Goal: Check status: Check status

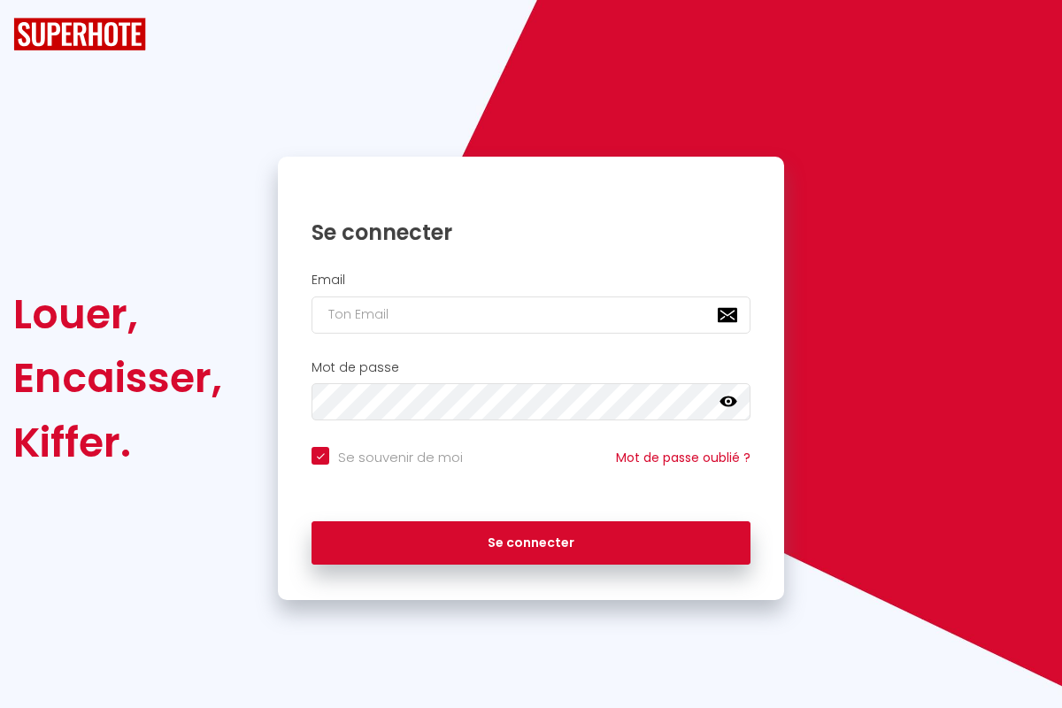
checkbox input "true"
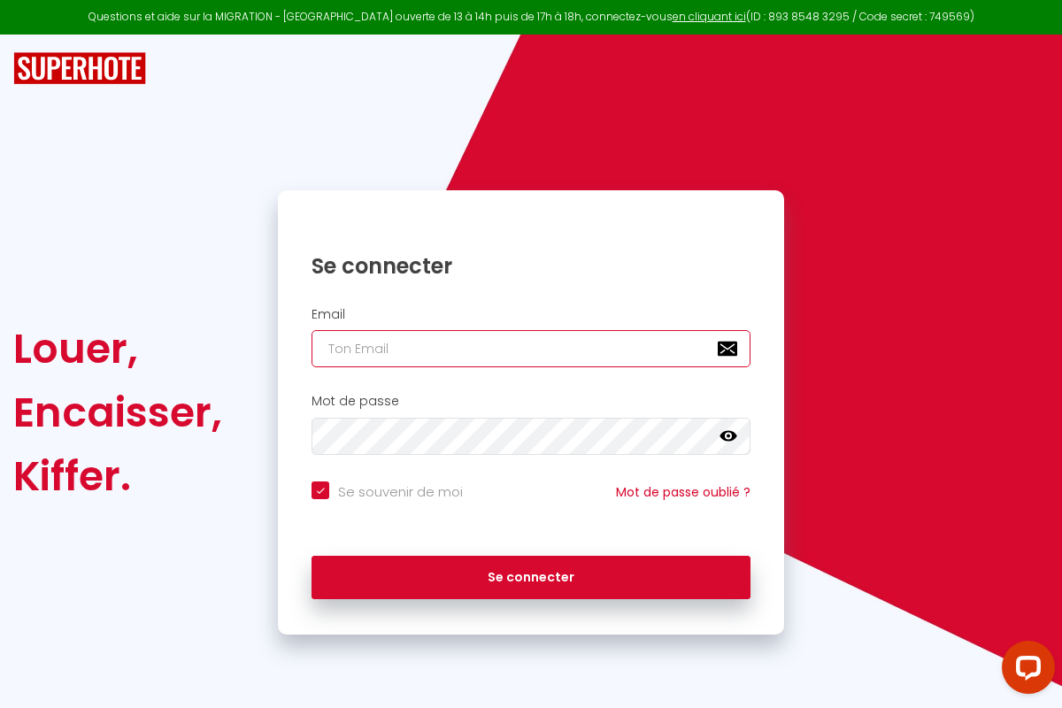
type input "[PERSON_NAME][EMAIL_ADDRESS][PERSON_NAME][DOMAIN_NAME]"
checkbox input "true"
type input "[PERSON_NAME][EMAIL_ADDRESS][PERSON_NAME][DOMAIN_NAME]"
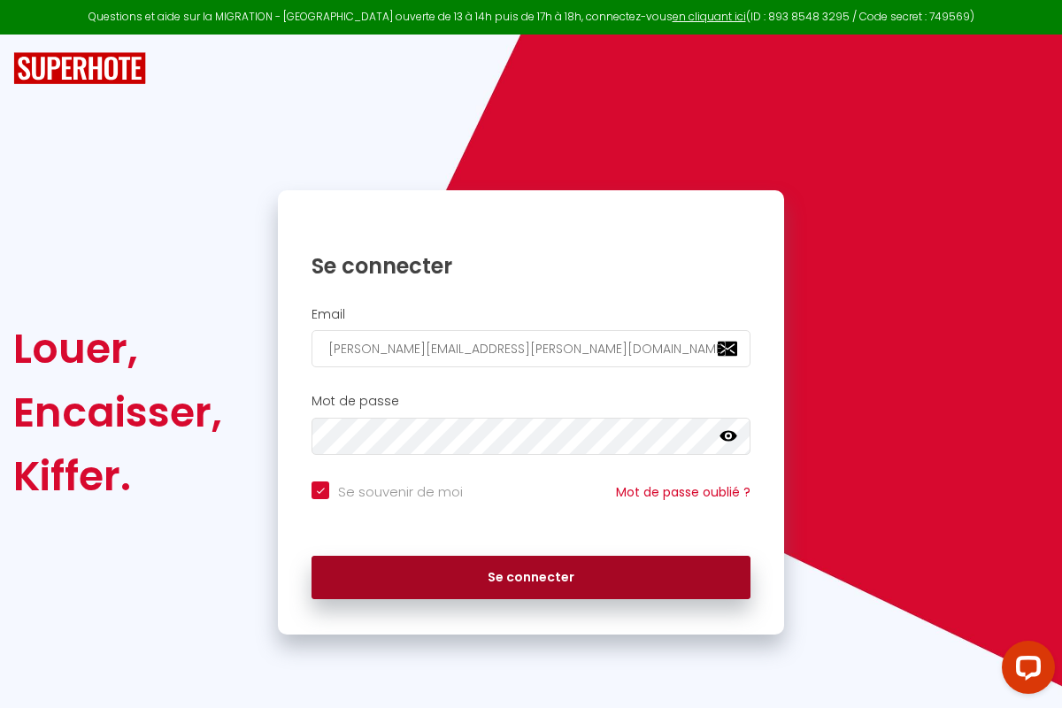
click at [531, 577] on button "Se connecter" at bounding box center [530, 578] width 439 height 44
checkbox input "true"
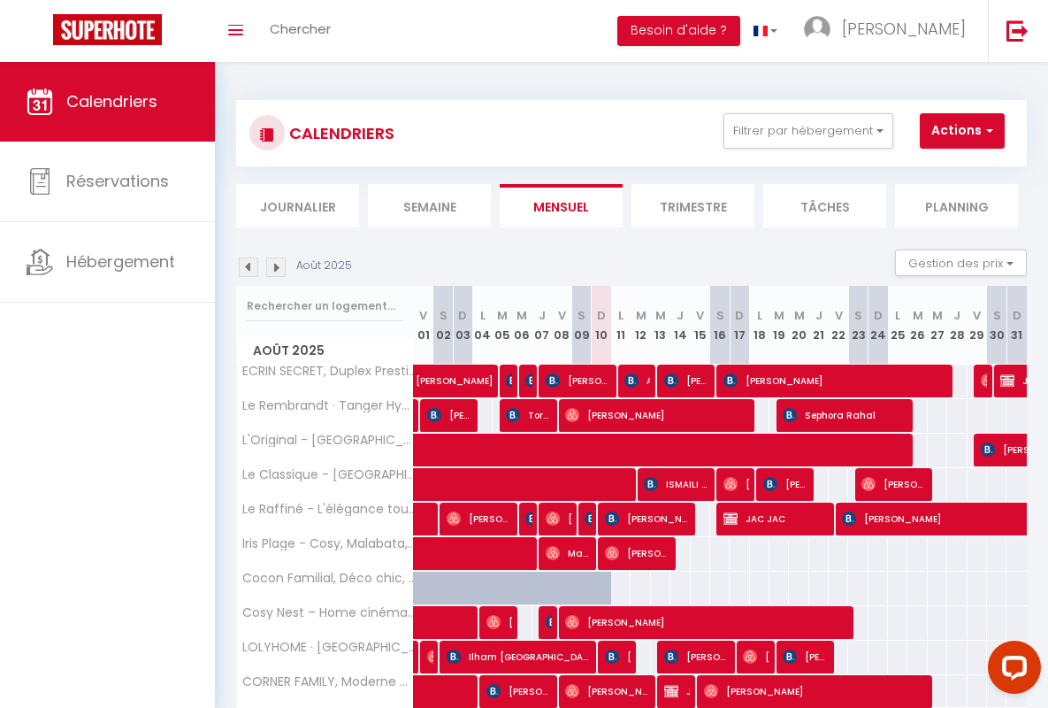
click at [429, 205] on li "Semaine" at bounding box center [429, 205] width 123 height 43
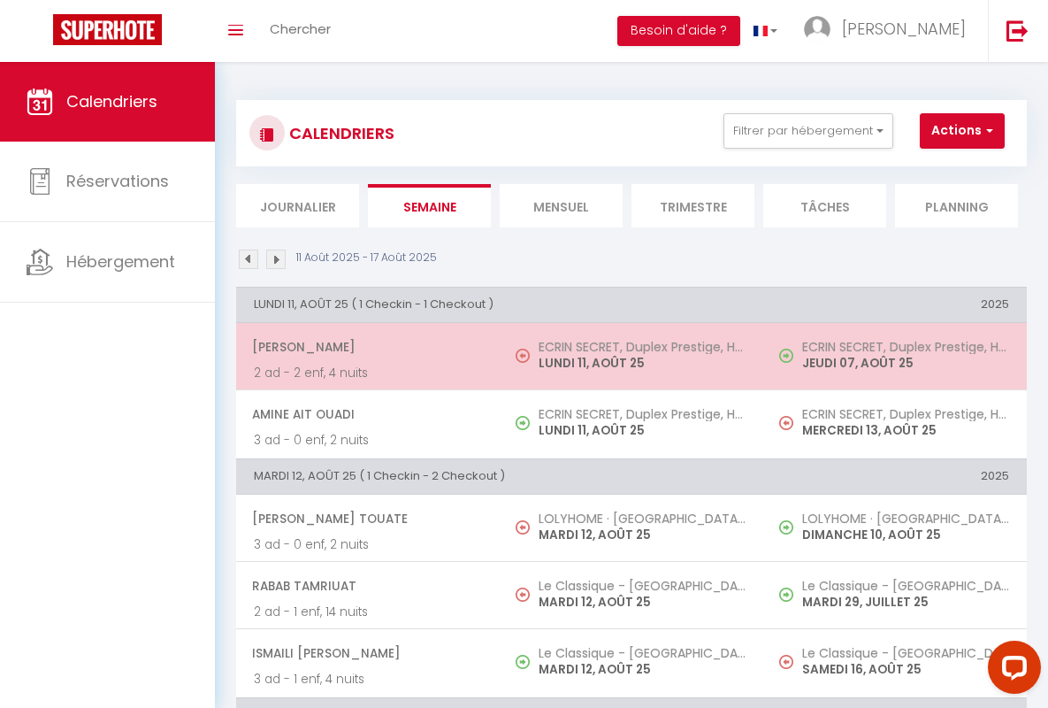
click at [365, 347] on span "[PERSON_NAME]" at bounding box center [367, 347] width 230 height 34
select select "OK"
select select "0"
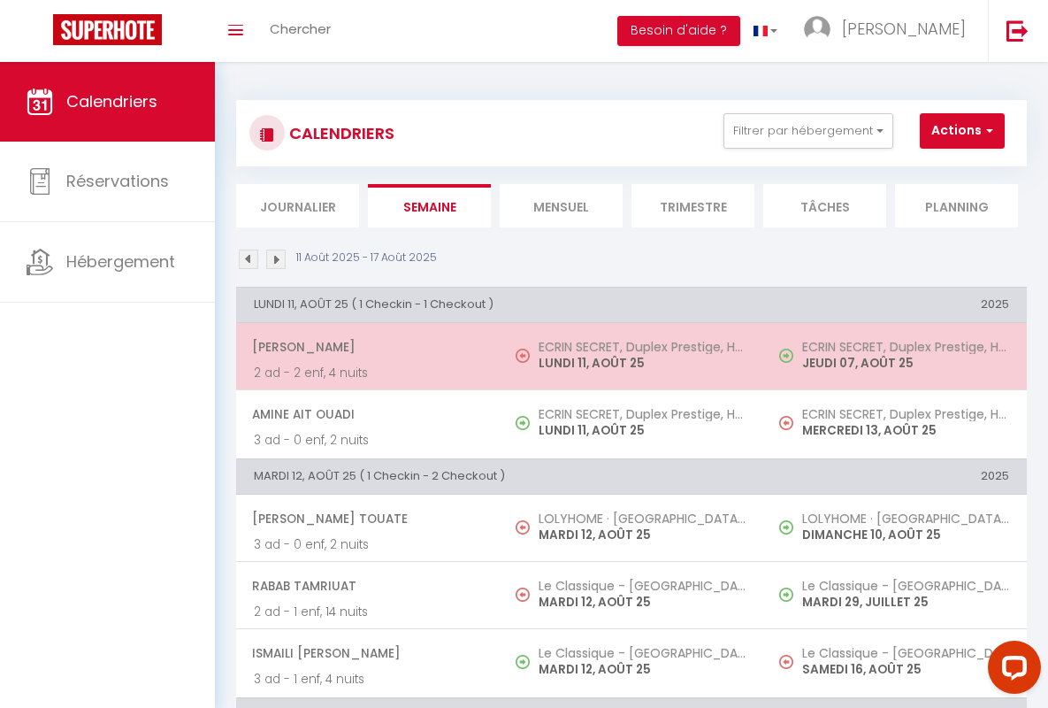
select select "1"
select select
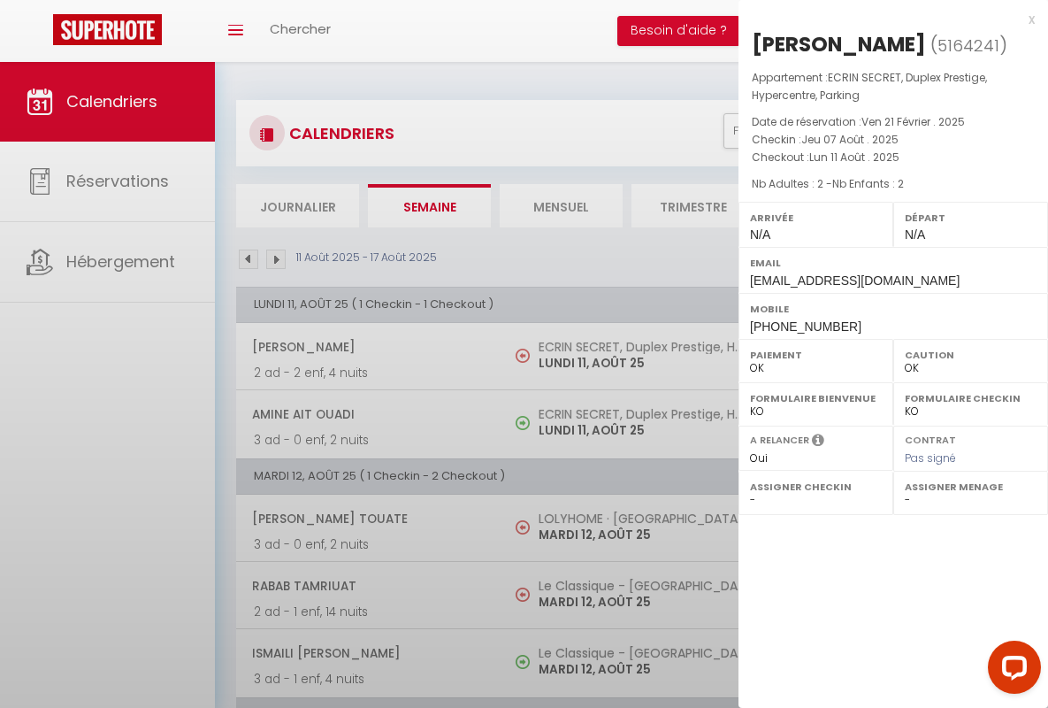
click at [887, 19] on div "x" at bounding box center [887, 19] width 296 height 21
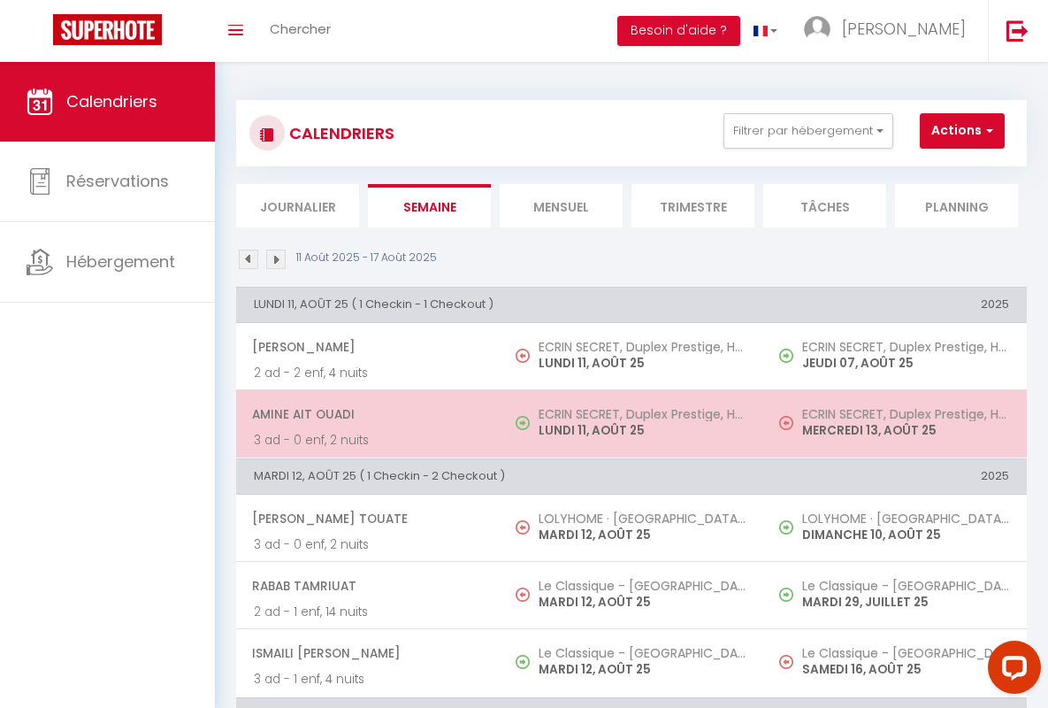
click at [365, 414] on span "Amine Ait Ouadi" at bounding box center [367, 414] width 230 height 34
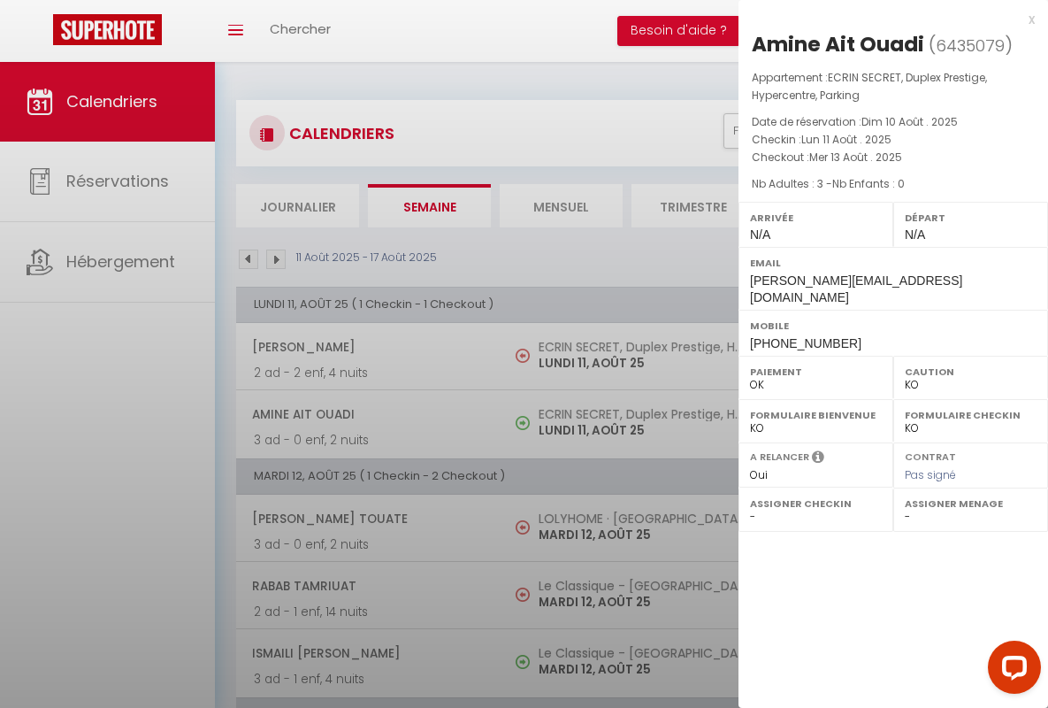
click at [887, 19] on div "x" at bounding box center [887, 19] width 296 height 21
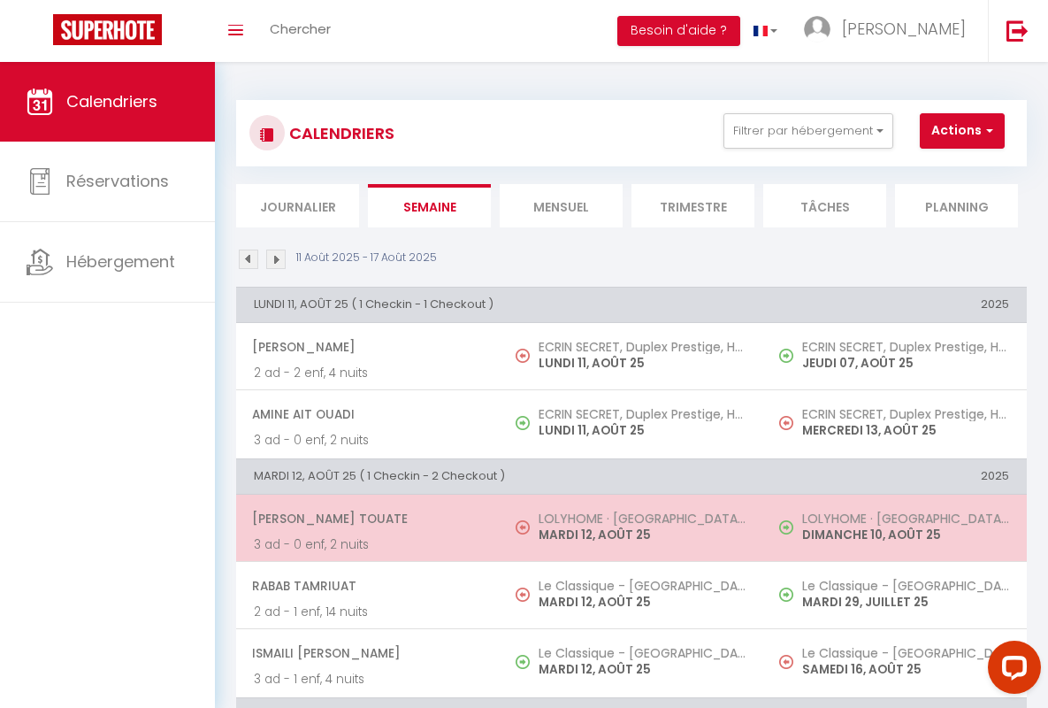
click at [365, 518] on span "[PERSON_NAME] Touate" at bounding box center [367, 519] width 230 height 34
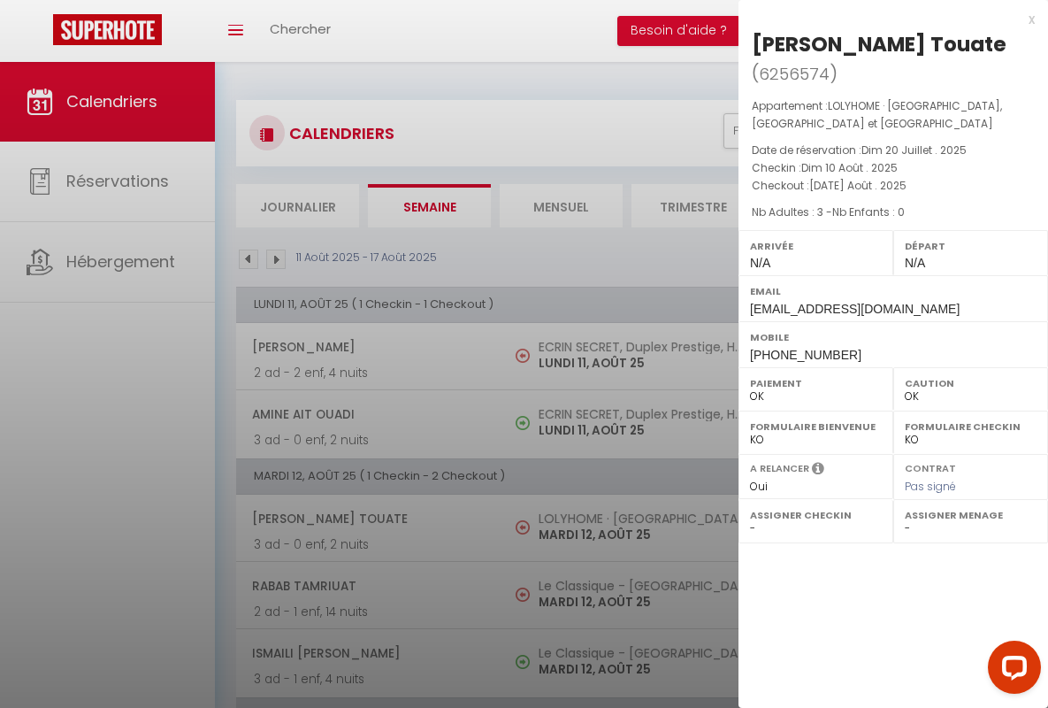
click at [887, 19] on div "x" at bounding box center [887, 19] width 296 height 21
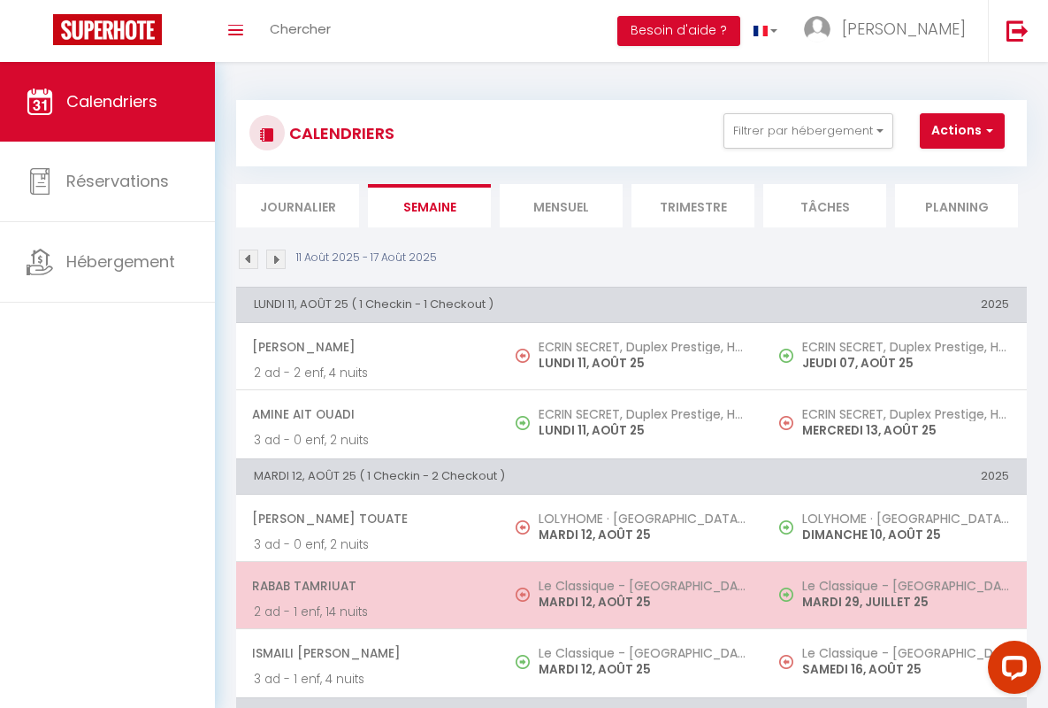
click at [365, 586] on span "rabab tamriuat" at bounding box center [367, 586] width 230 height 34
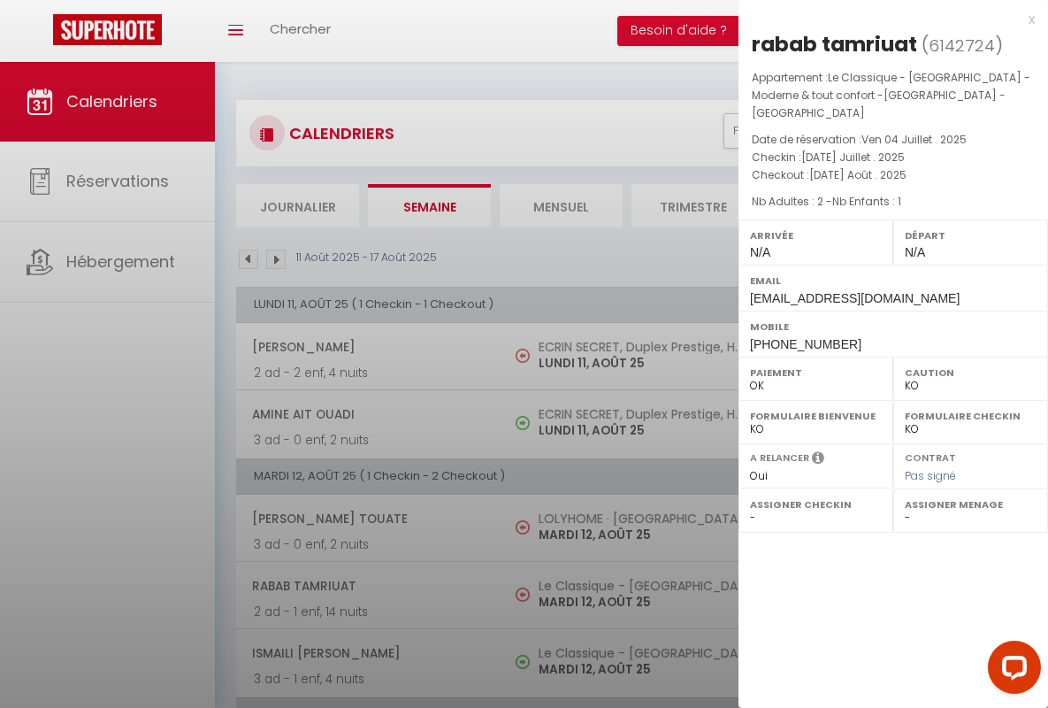
click at [887, 19] on div "x" at bounding box center [887, 19] width 296 height 21
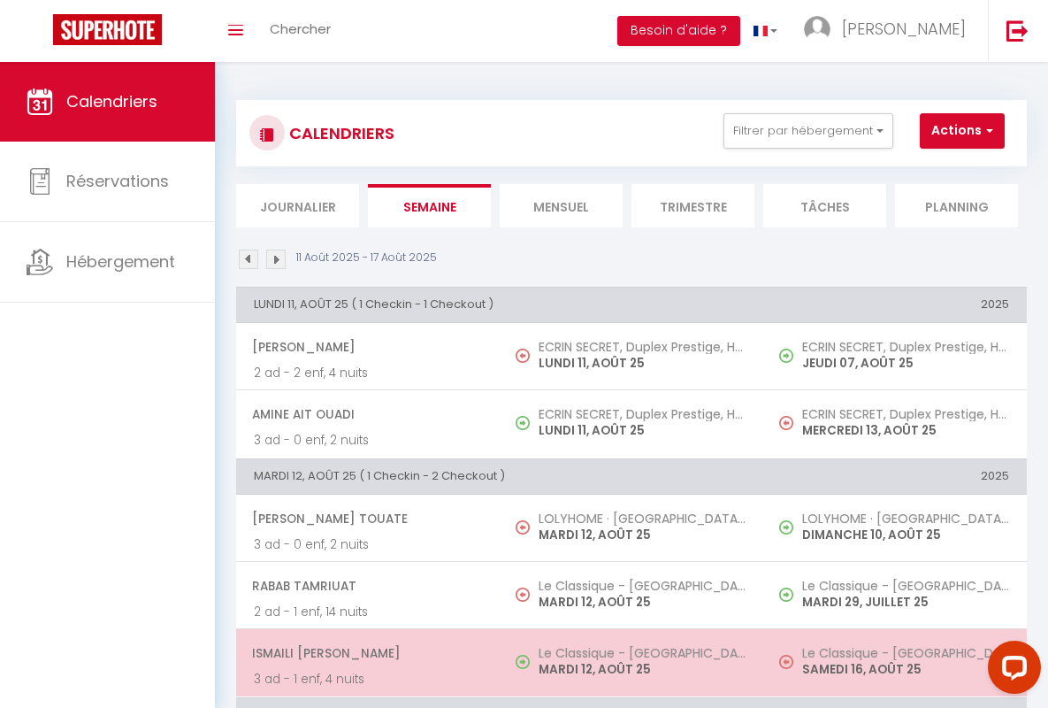
click at [365, 653] on span "ISMAILI [PERSON_NAME]" at bounding box center [367, 653] width 230 height 34
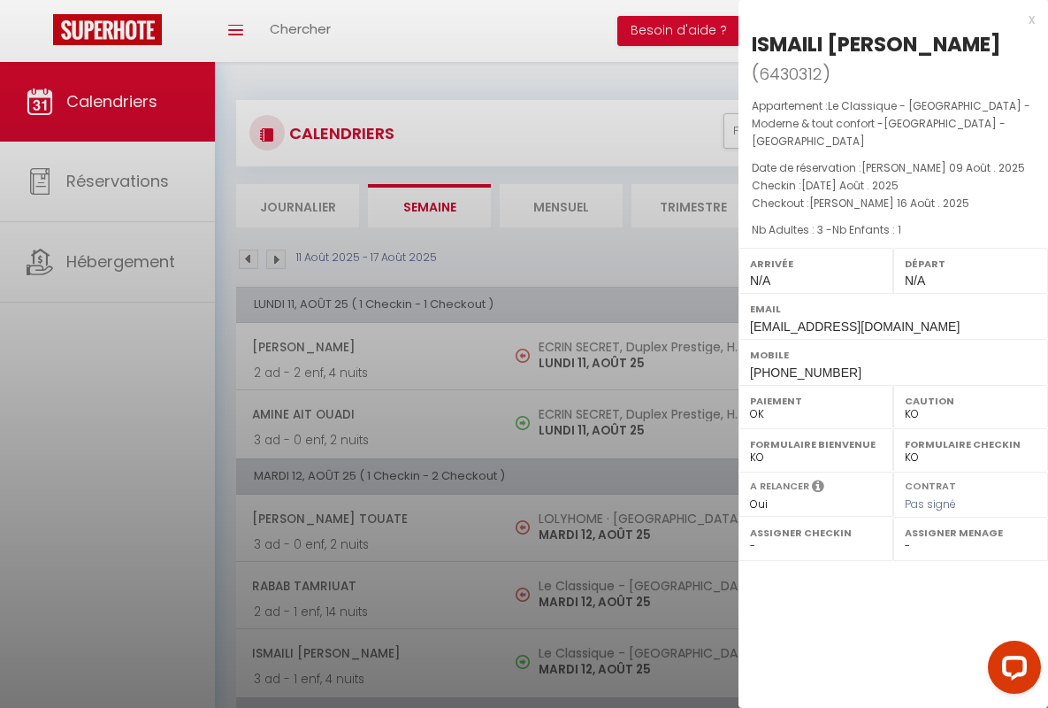
click at [887, 19] on div "x" at bounding box center [887, 19] width 296 height 21
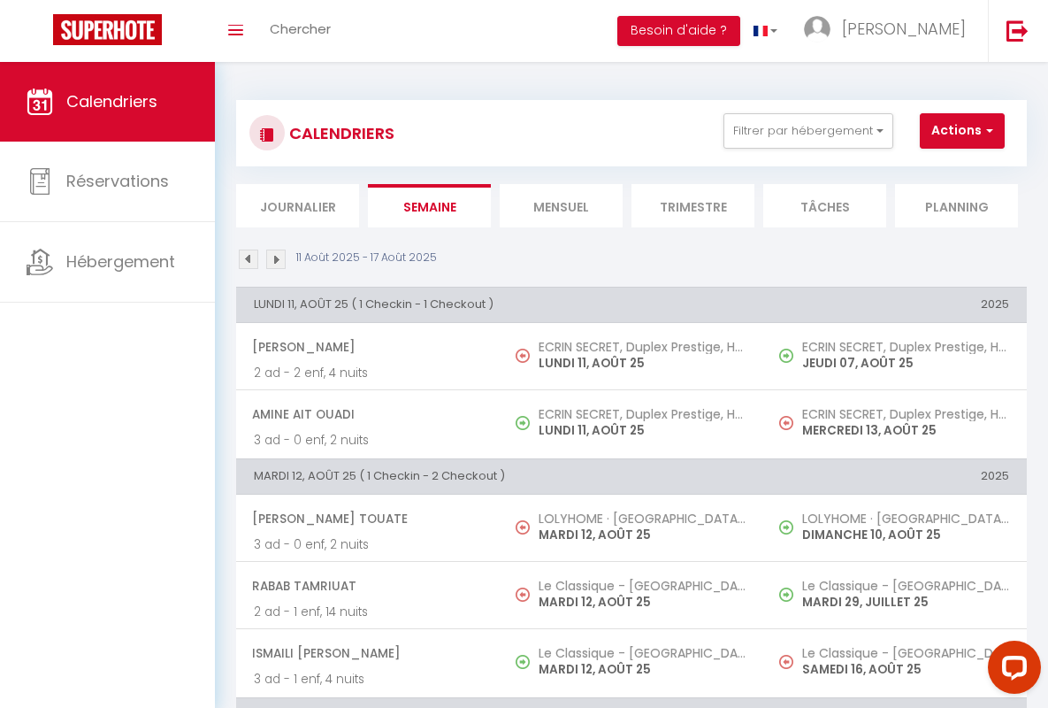
scroll to position [403, 0]
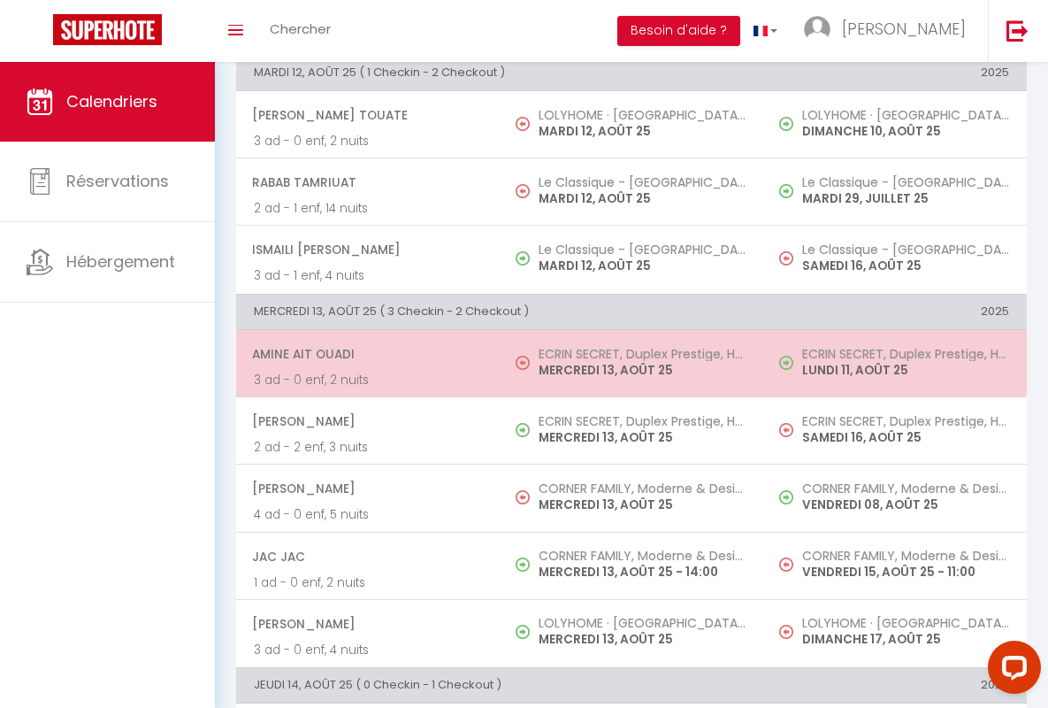
click at [365, 353] on span "Amine Ait Ouadi" at bounding box center [367, 354] width 230 height 34
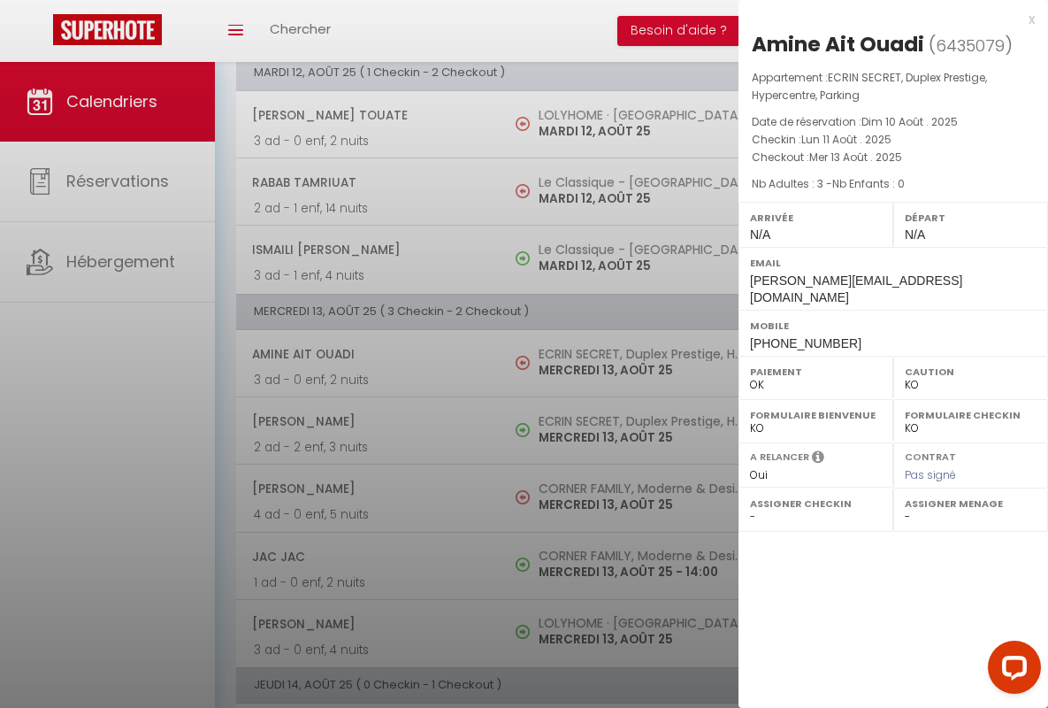
click at [887, 19] on div "x" at bounding box center [887, 19] width 296 height 21
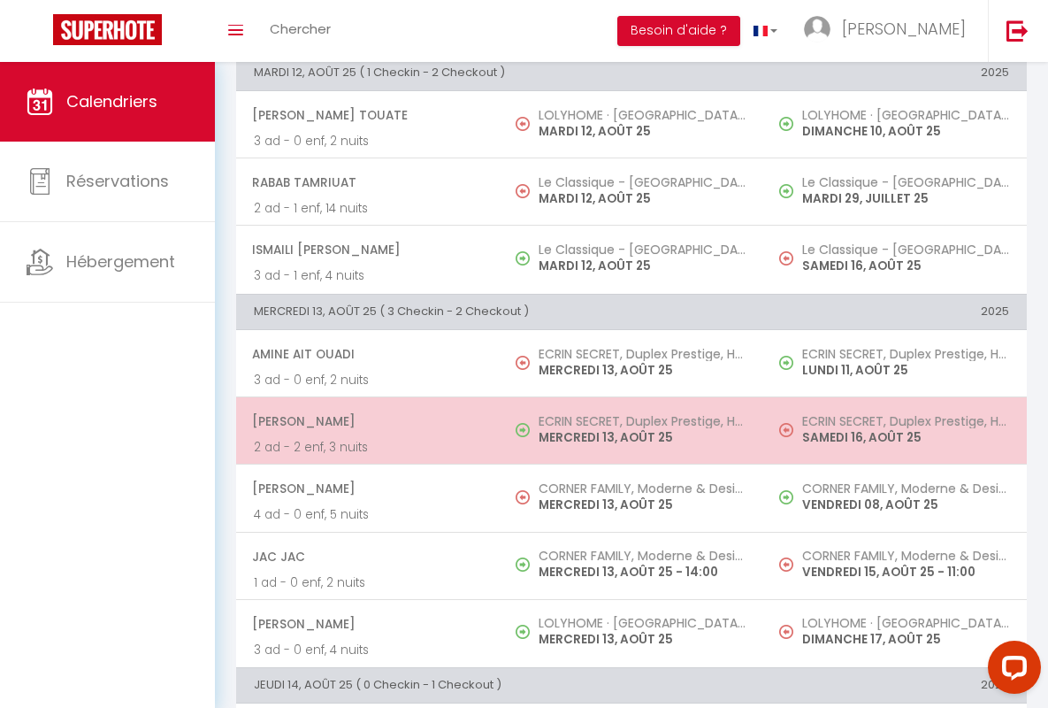
click at [365, 421] on span "[PERSON_NAME]" at bounding box center [367, 421] width 230 height 34
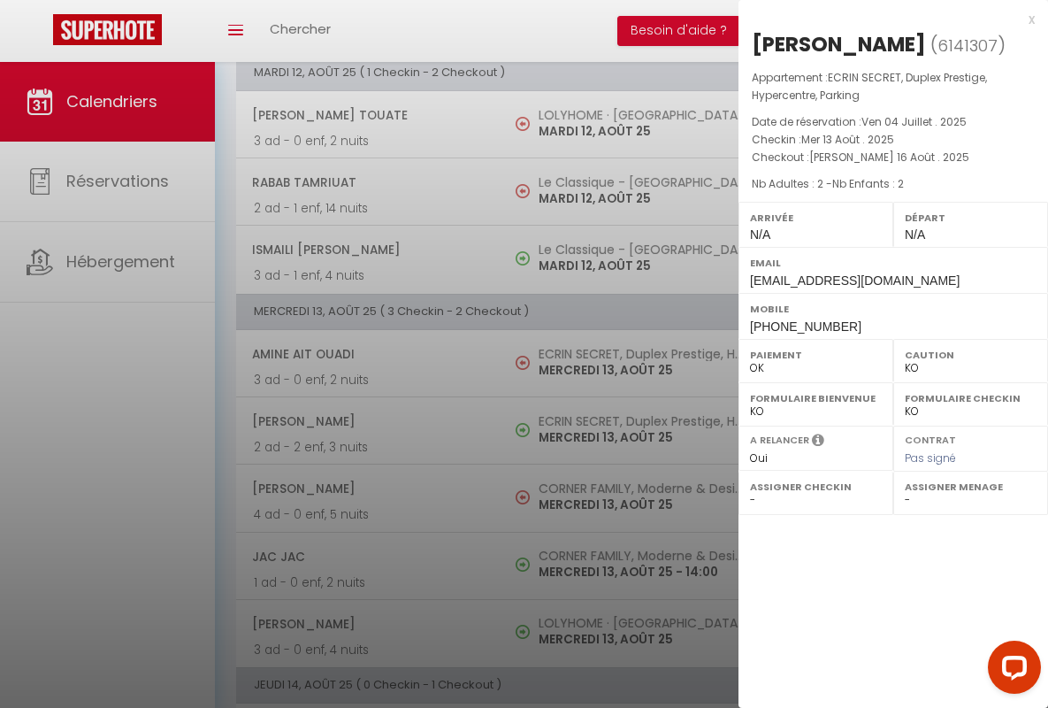
click at [887, 19] on div "x" at bounding box center [887, 19] width 296 height 21
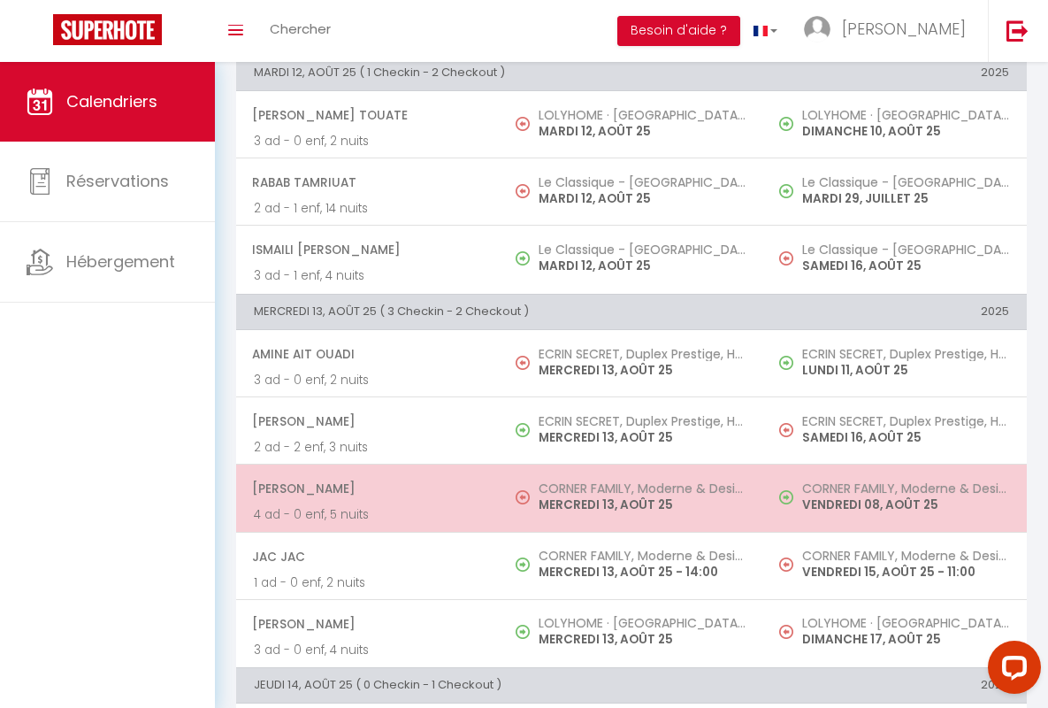
click at [365, 488] on span "[PERSON_NAME]" at bounding box center [367, 489] width 230 height 34
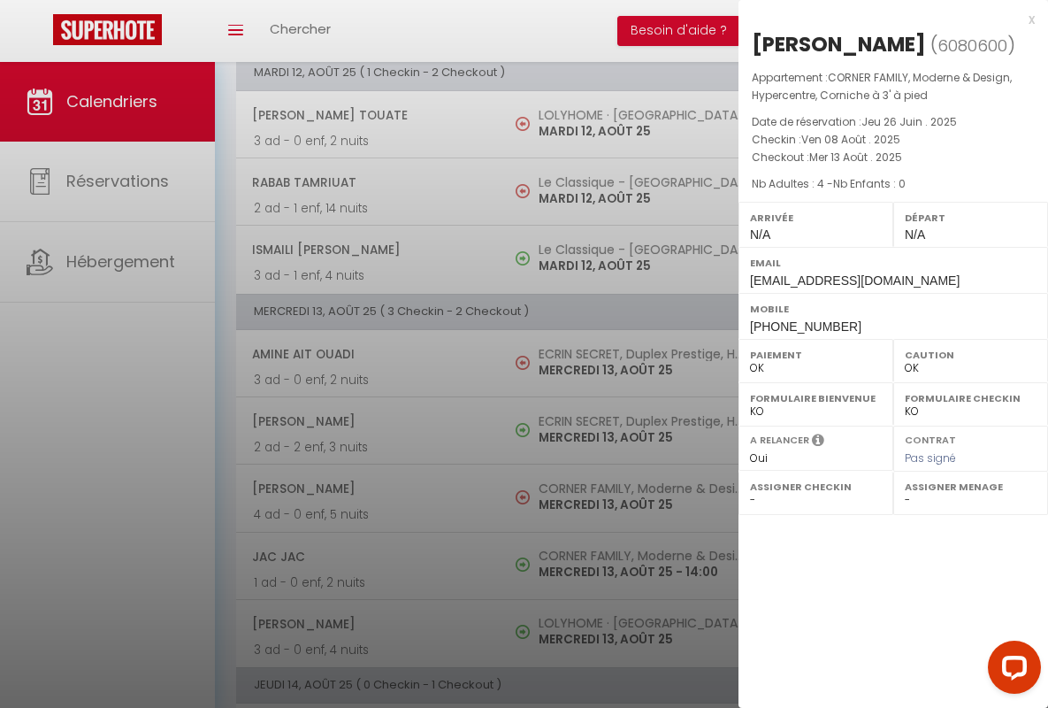
click at [887, 19] on div "x" at bounding box center [887, 19] width 296 height 21
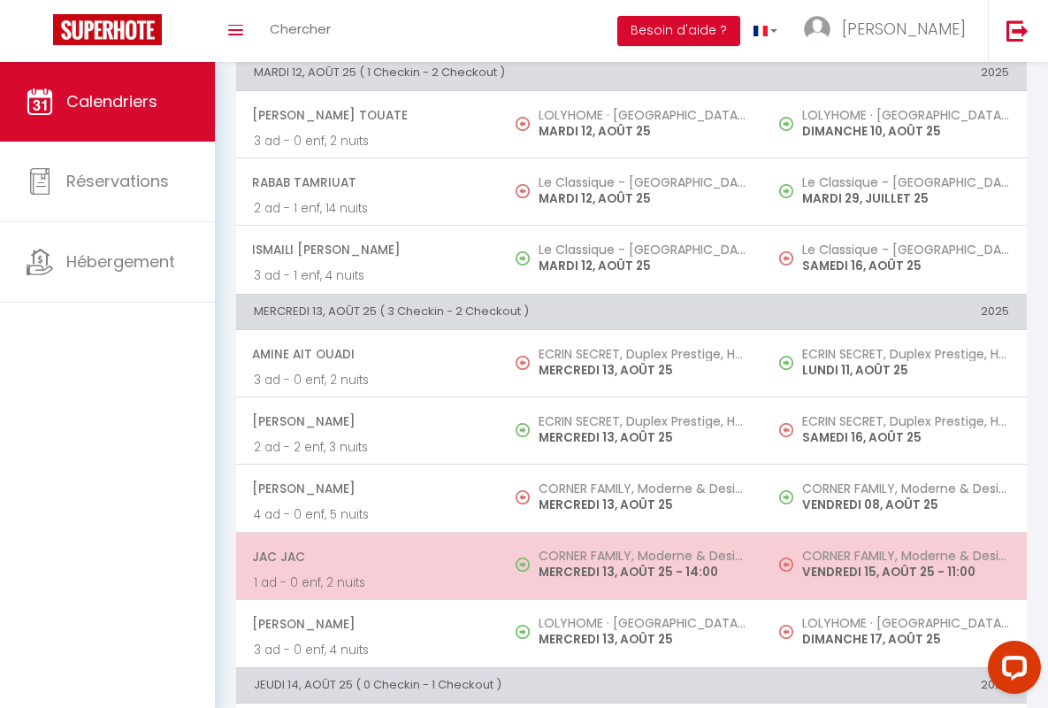
click at [365, 556] on span "JAC JAC" at bounding box center [367, 557] width 230 height 34
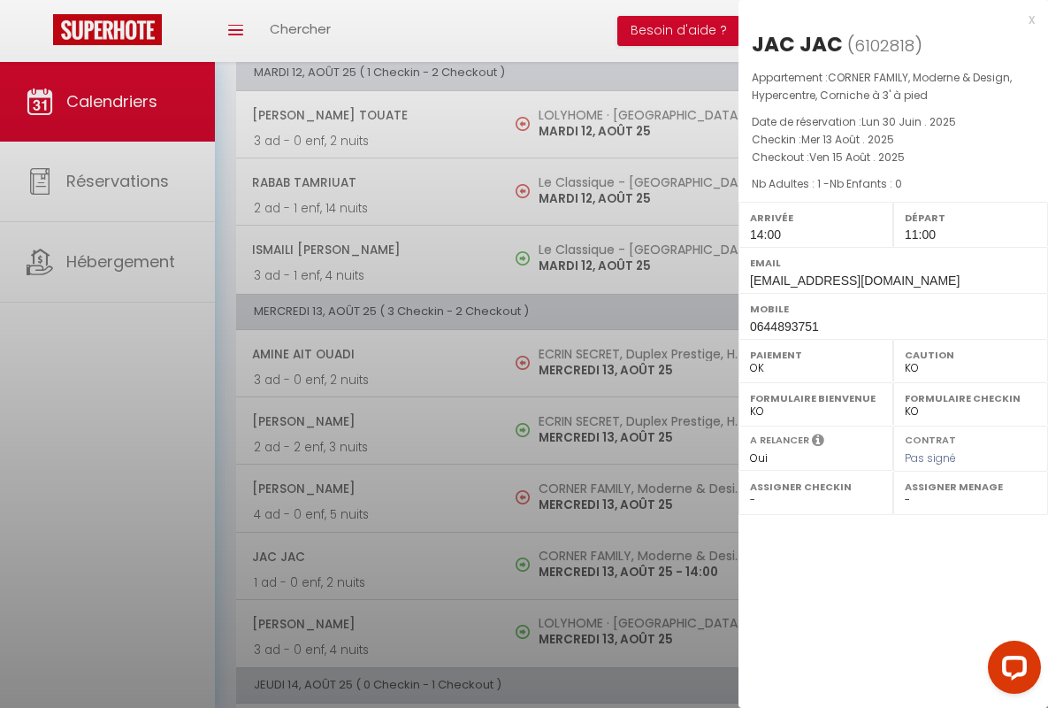
click at [887, 19] on div "x" at bounding box center [887, 19] width 296 height 21
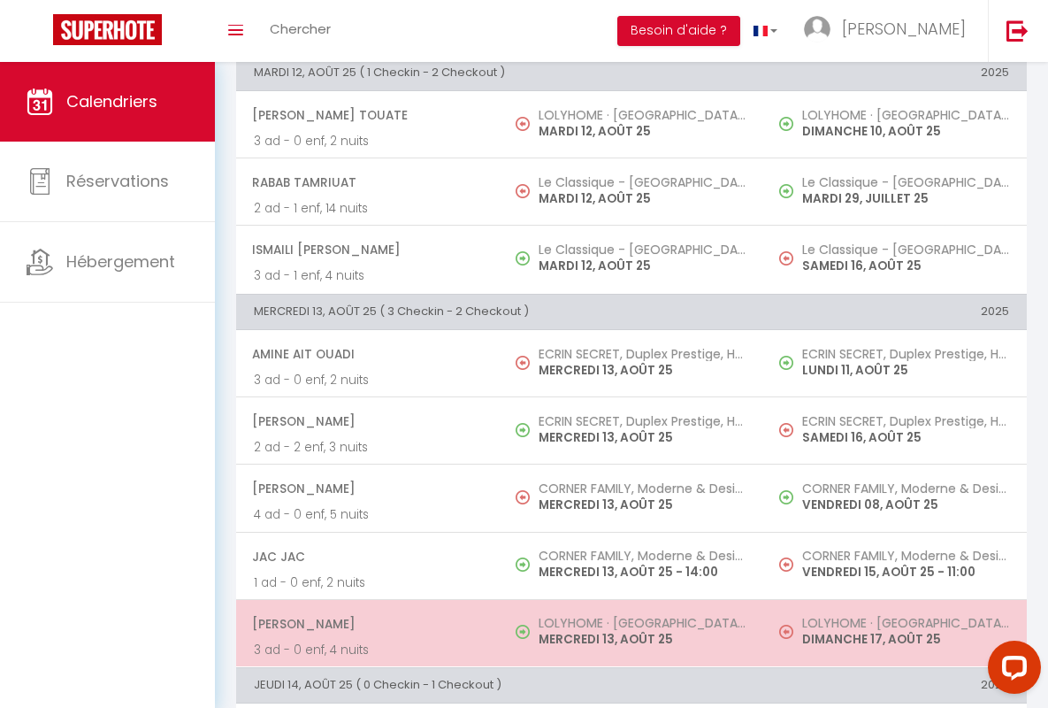
click at [365, 623] on span "[PERSON_NAME]" at bounding box center [367, 624] width 230 height 34
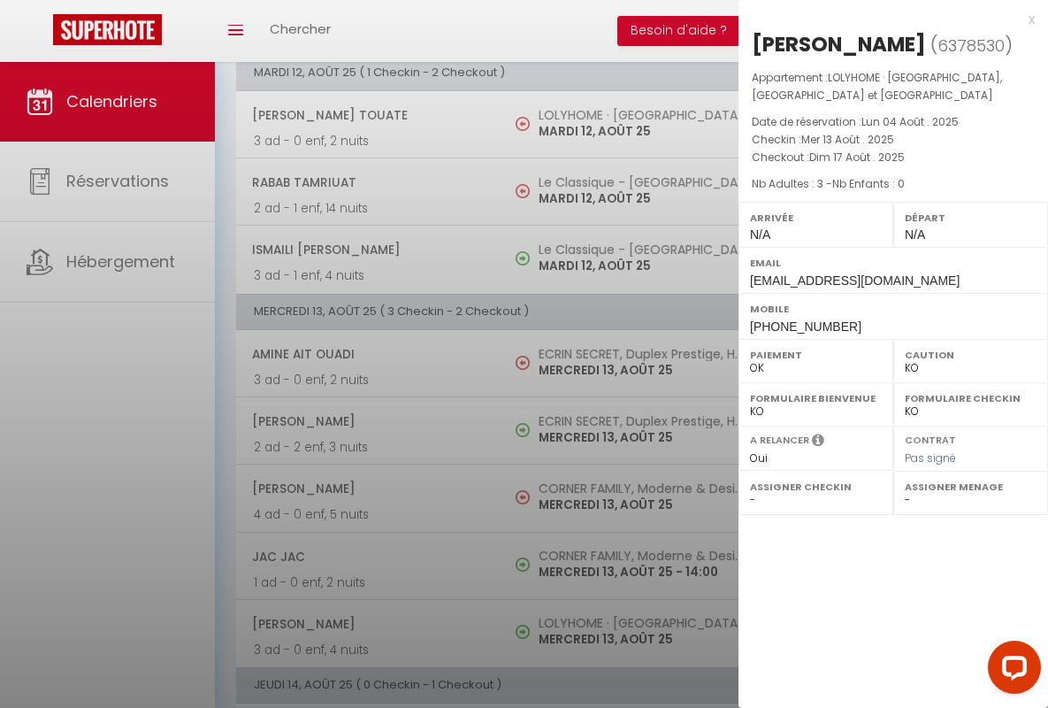
click at [887, 19] on div "x" at bounding box center [887, 19] width 296 height 21
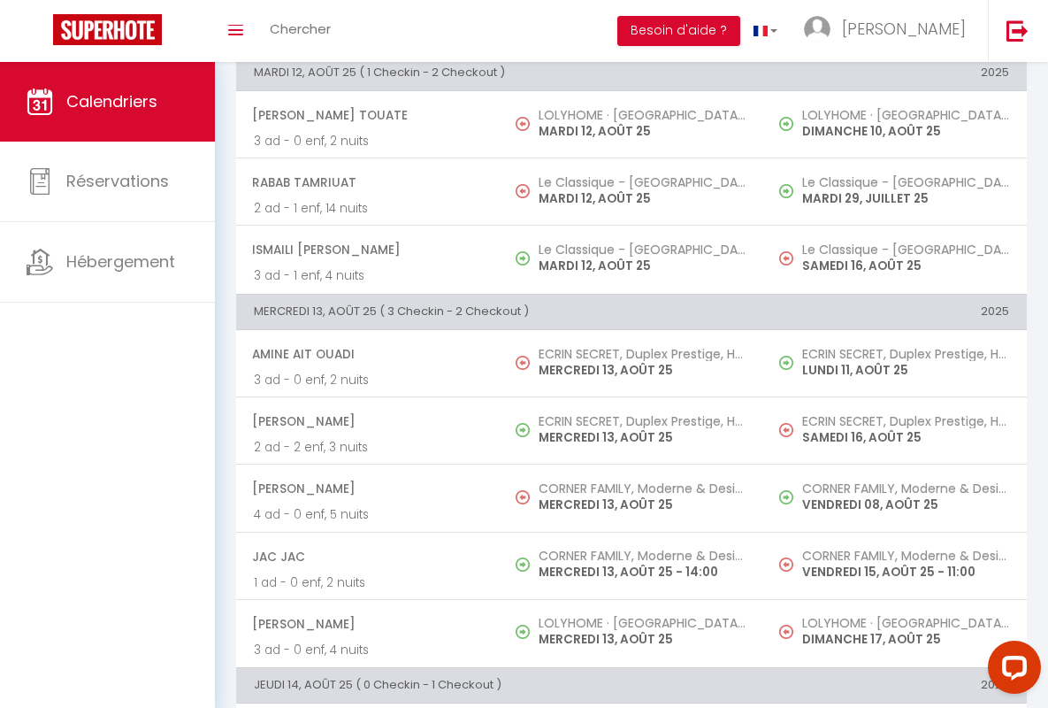
scroll to position [777, 0]
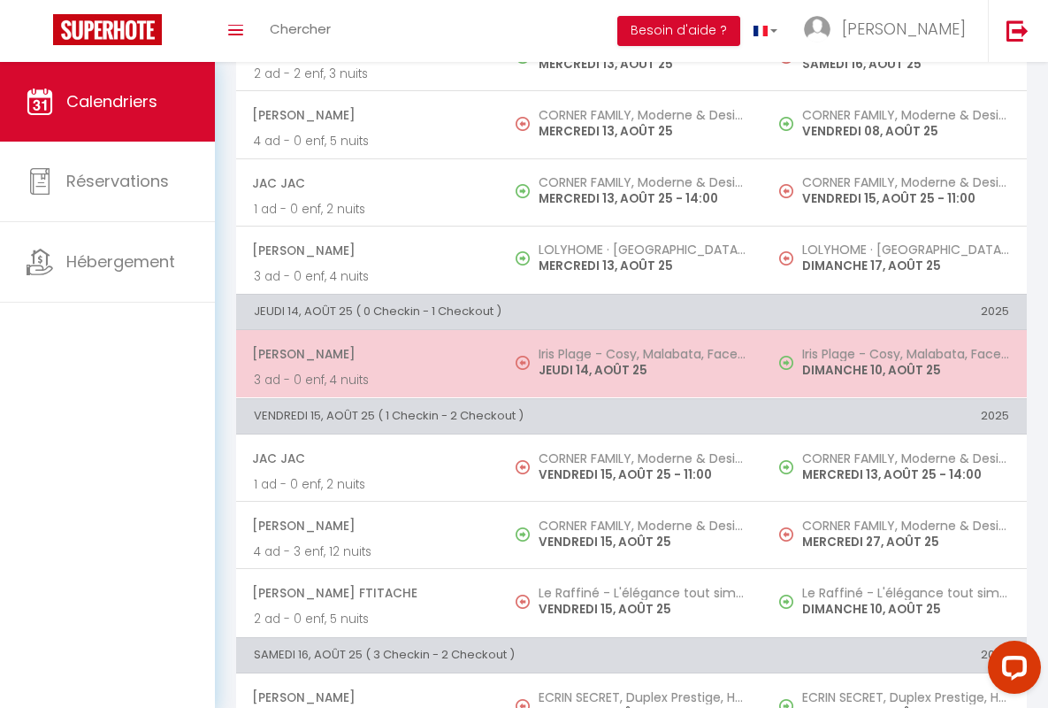
click at [365, 354] on span "[PERSON_NAME]" at bounding box center [367, 354] width 230 height 34
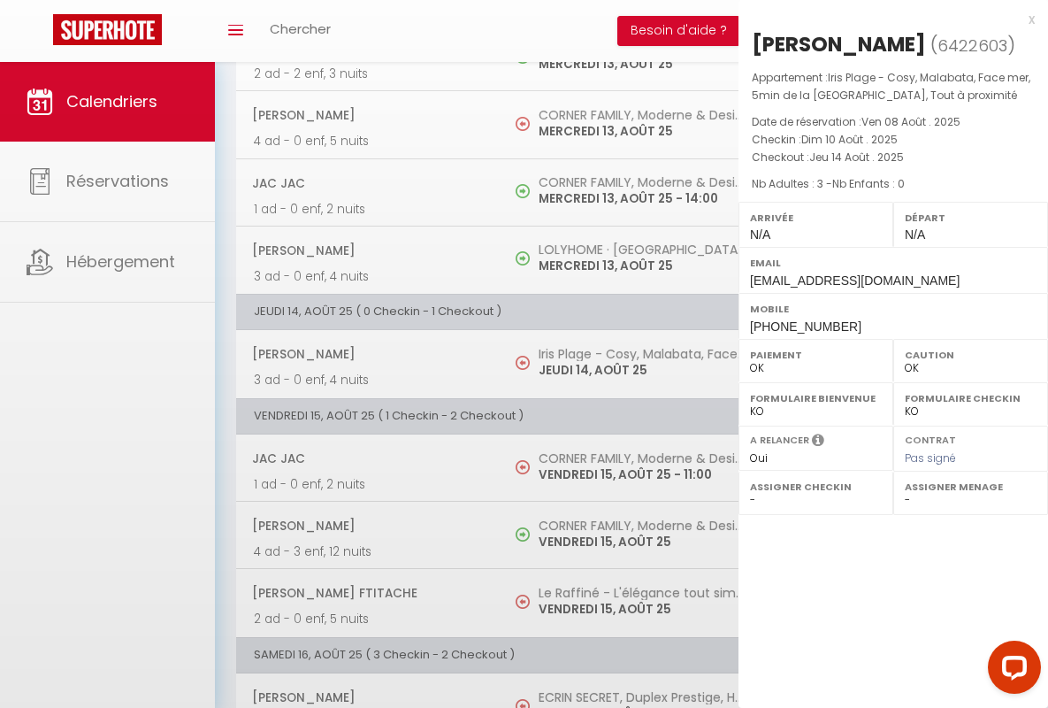
click at [887, 19] on div "x" at bounding box center [887, 19] width 296 height 21
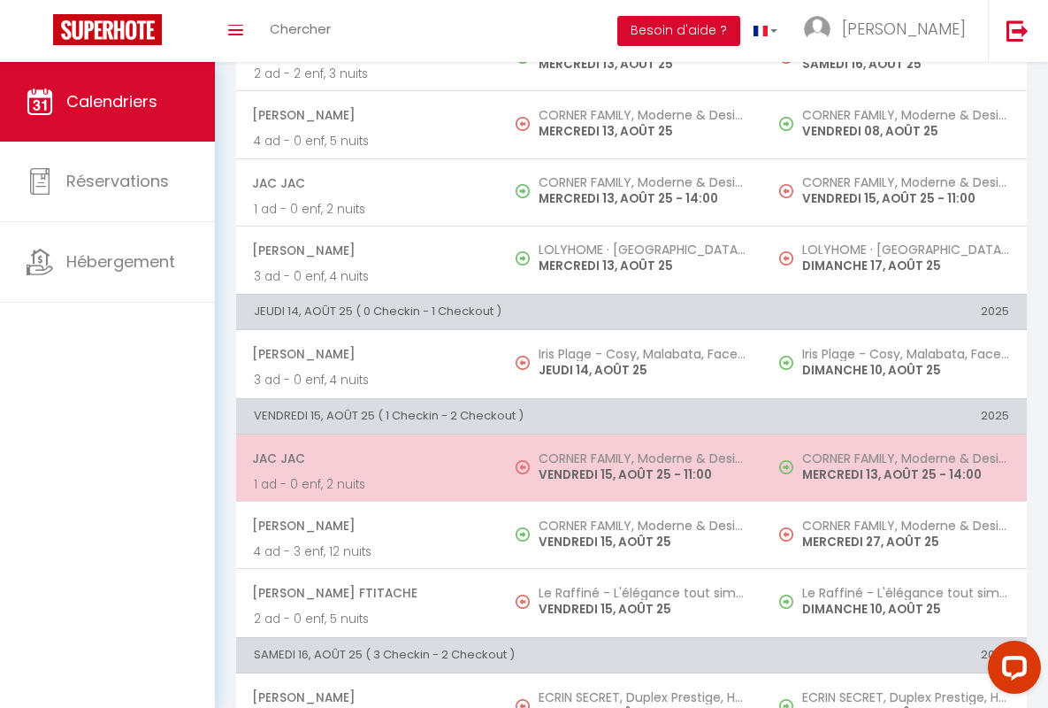
click at [365, 458] on span "JAC JAC" at bounding box center [367, 459] width 230 height 34
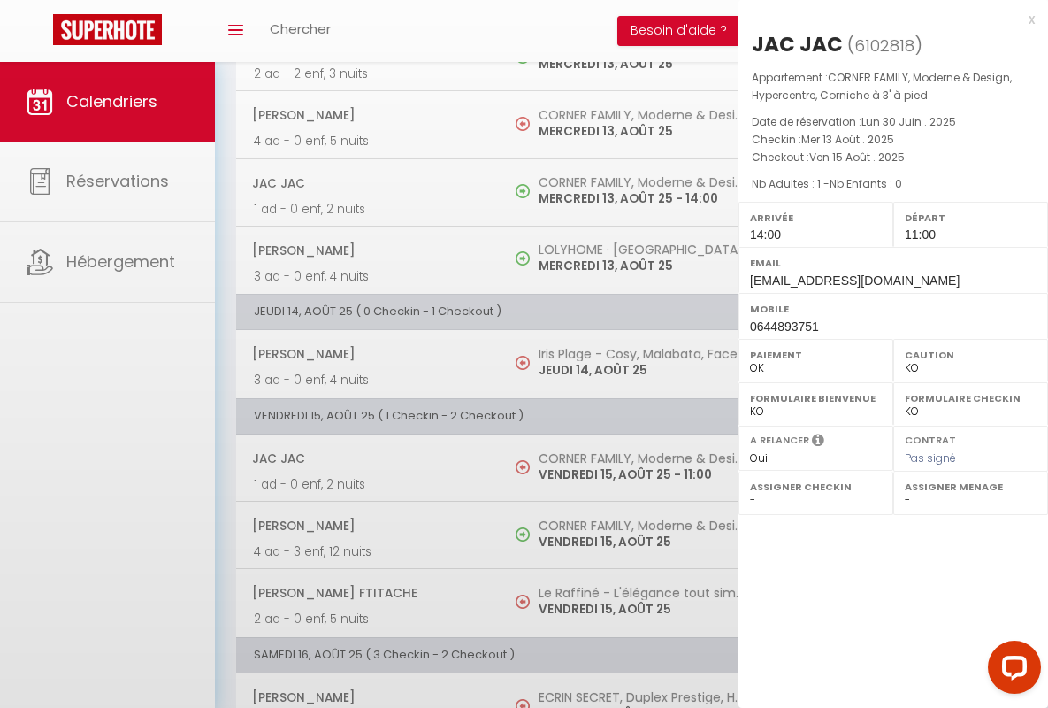
click at [887, 19] on div "x" at bounding box center [887, 19] width 296 height 21
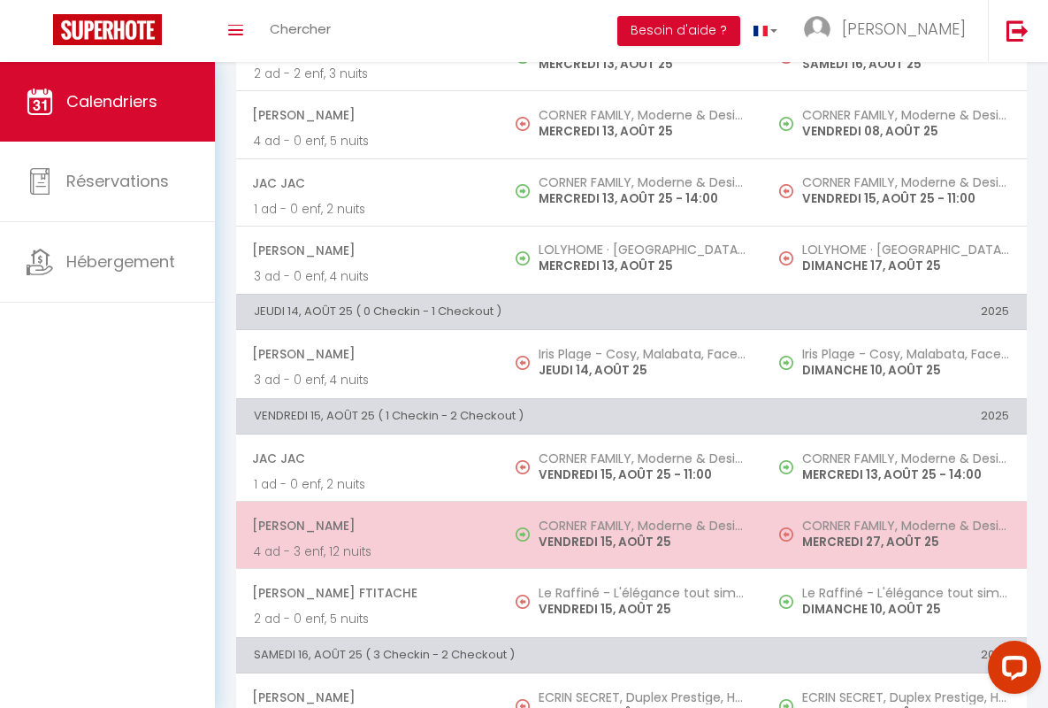
click at [365, 526] on span "[PERSON_NAME]" at bounding box center [367, 526] width 230 height 34
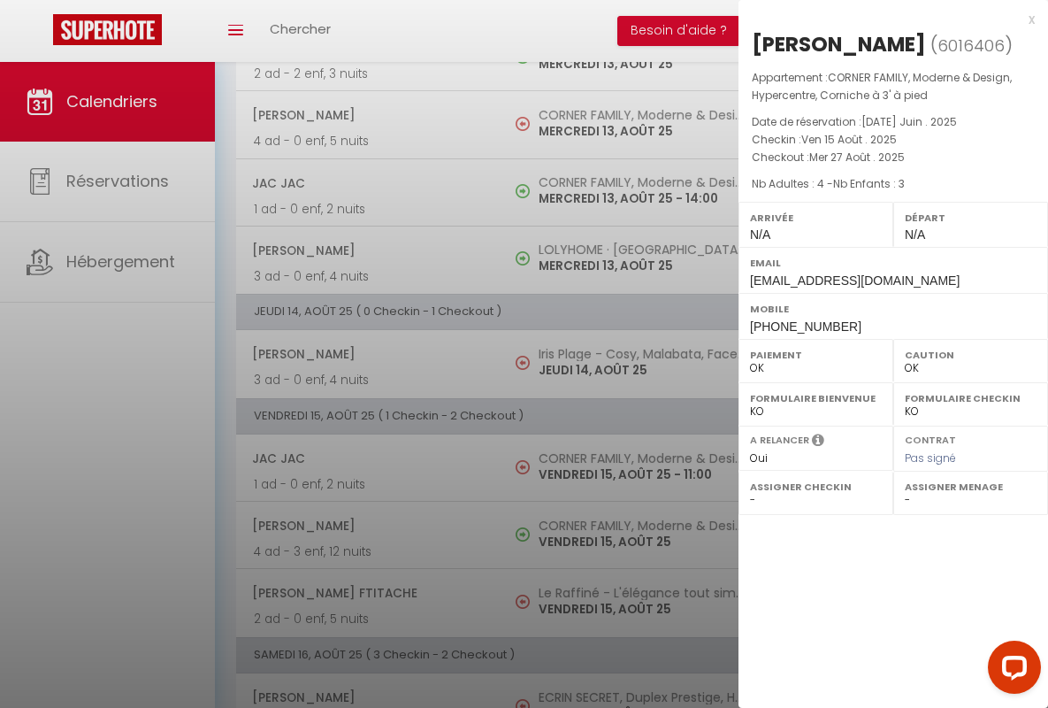
click at [887, 19] on div "x" at bounding box center [887, 19] width 296 height 21
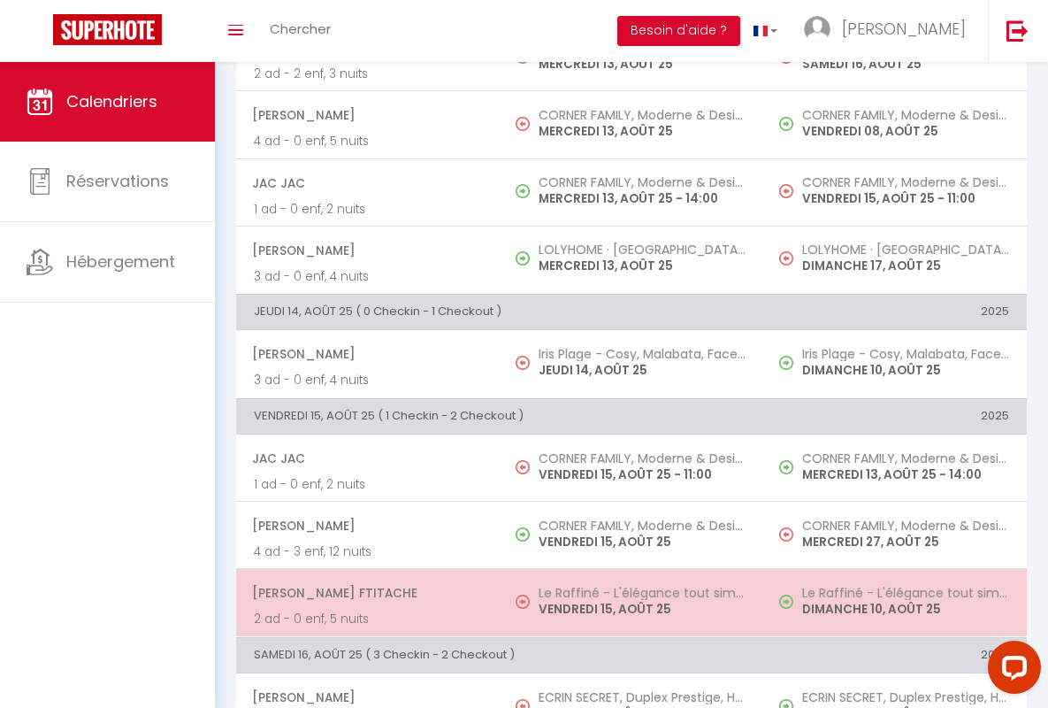
click at [365, 593] on span "[PERSON_NAME] Ftitache" at bounding box center [367, 593] width 230 height 34
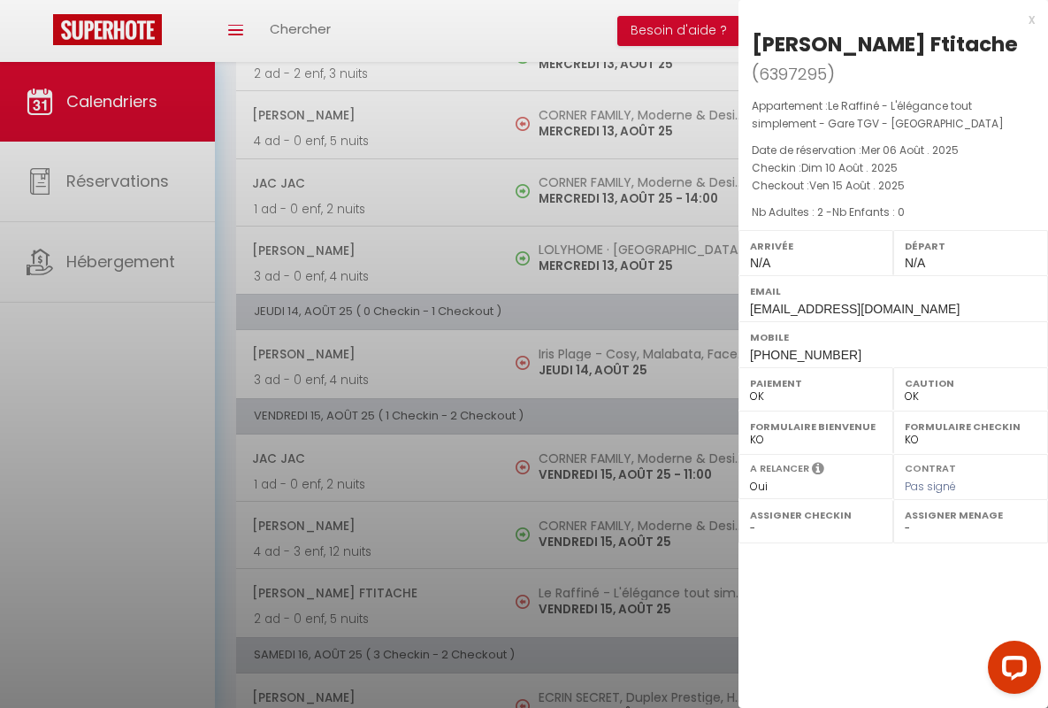
click at [887, 19] on div "x" at bounding box center [887, 19] width 296 height 21
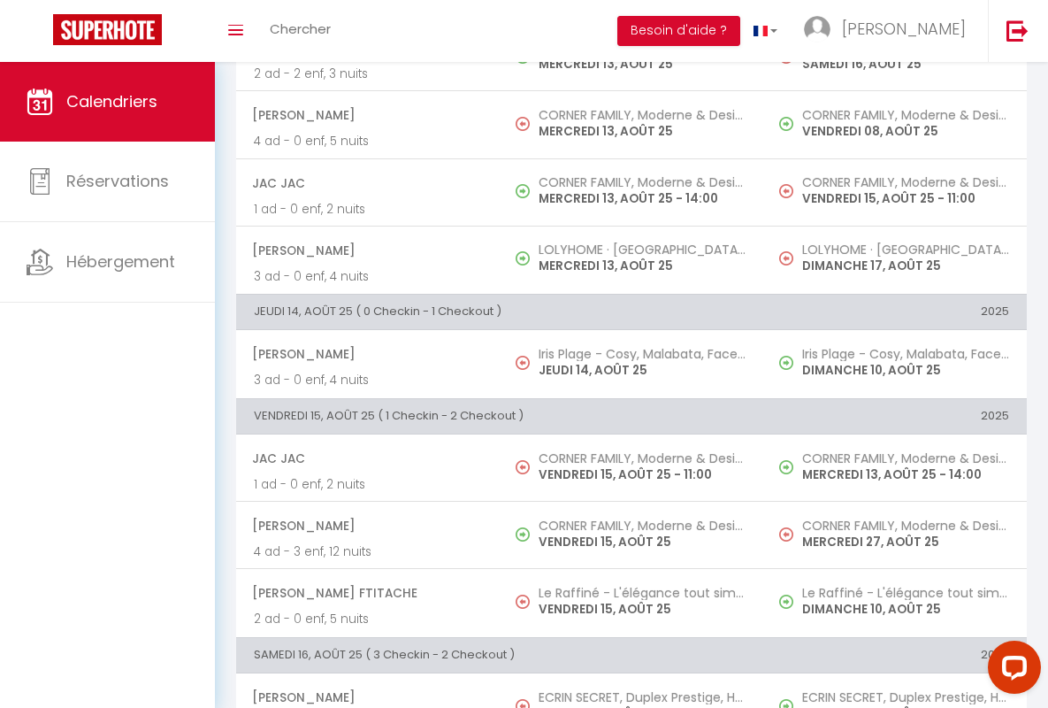
scroll to position [783, 0]
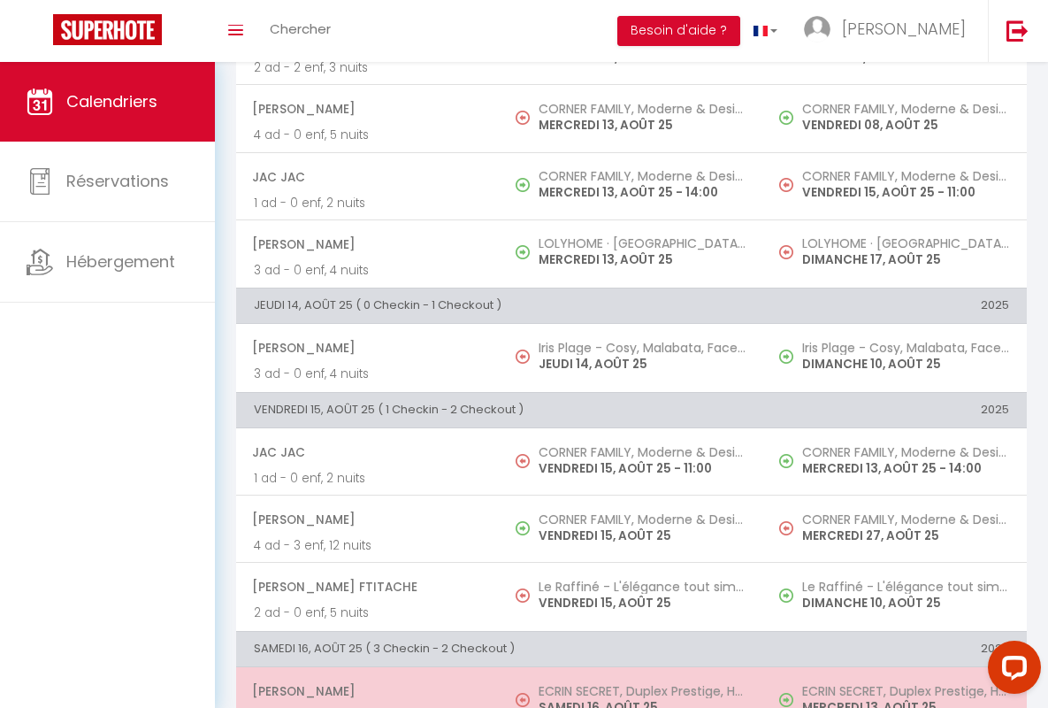
click at [365, 691] on span "[PERSON_NAME]" at bounding box center [367, 691] width 230 height 34
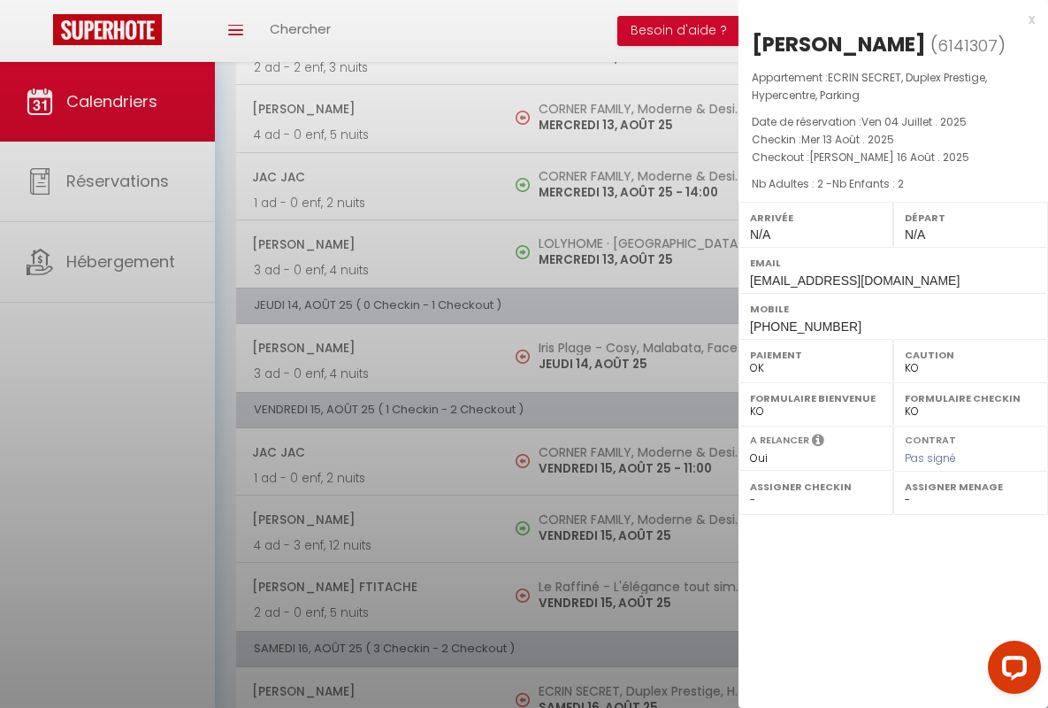
click at [887, 19] on div "x" at bounding box center [887, 19] width 296 height 21
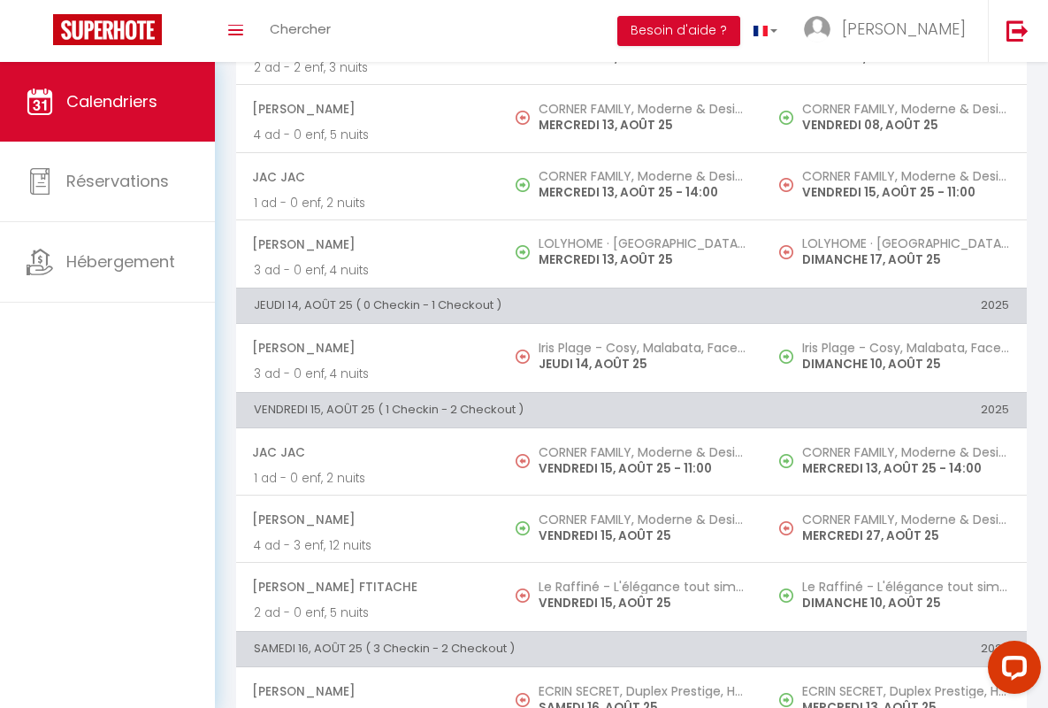
scroll to position [1187, 0]
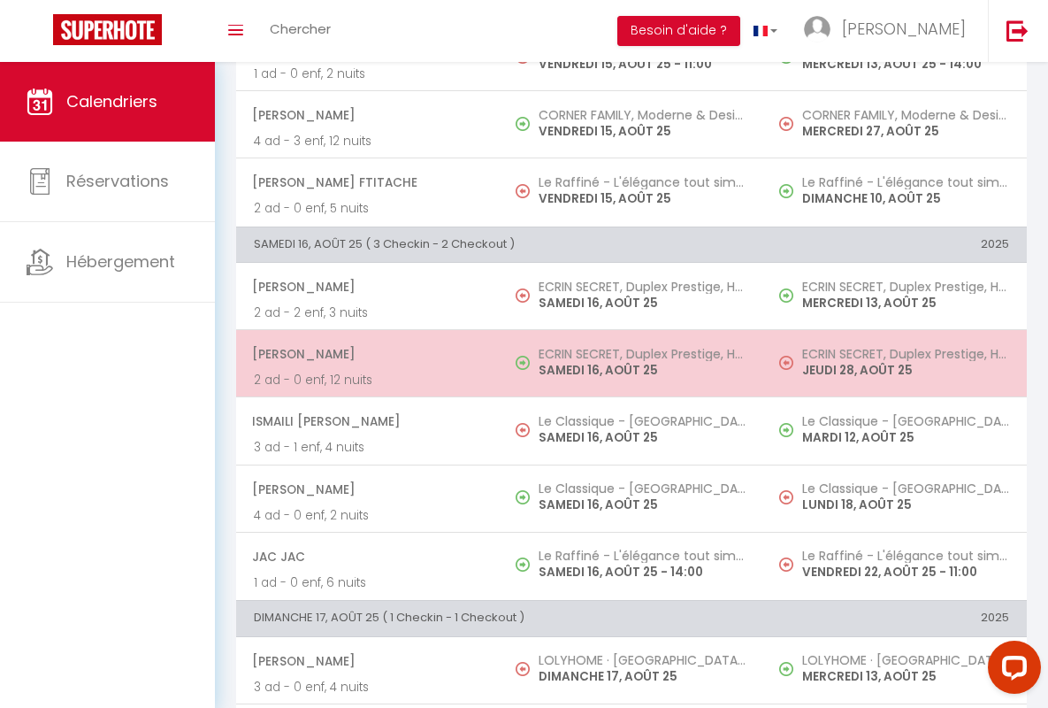
click at [365, 354] on span "[PERSON_NAME]" at bounding box center [367, 354] width 230 height 34
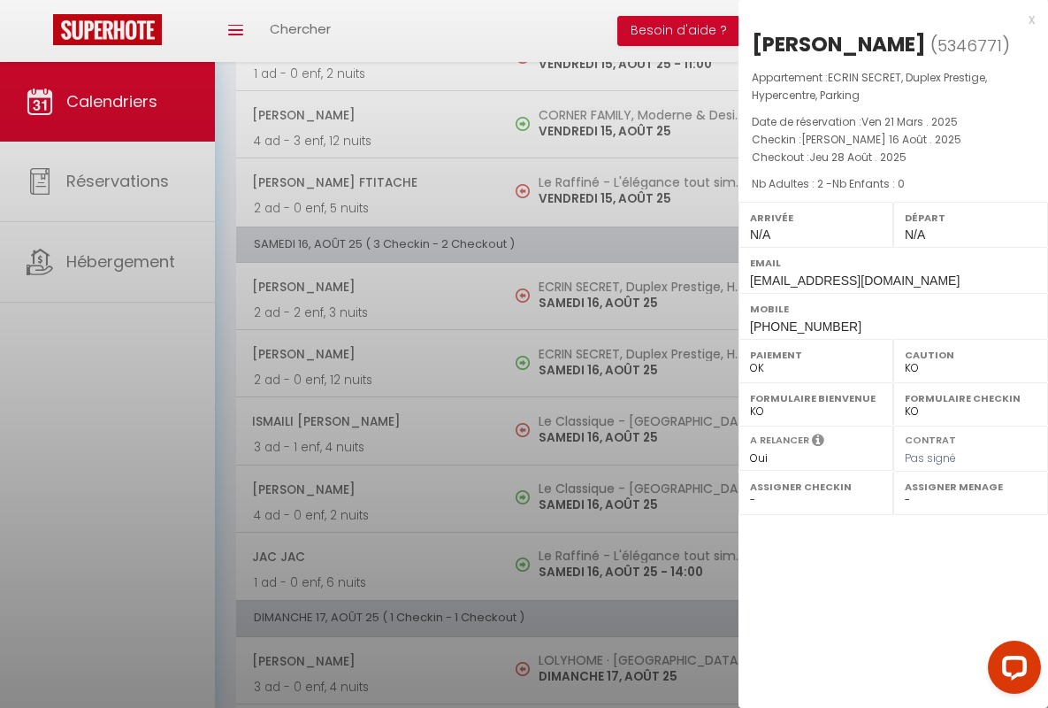
click at [887, 19] on div "x" at bounding box center [887, 19] width 296 height 21
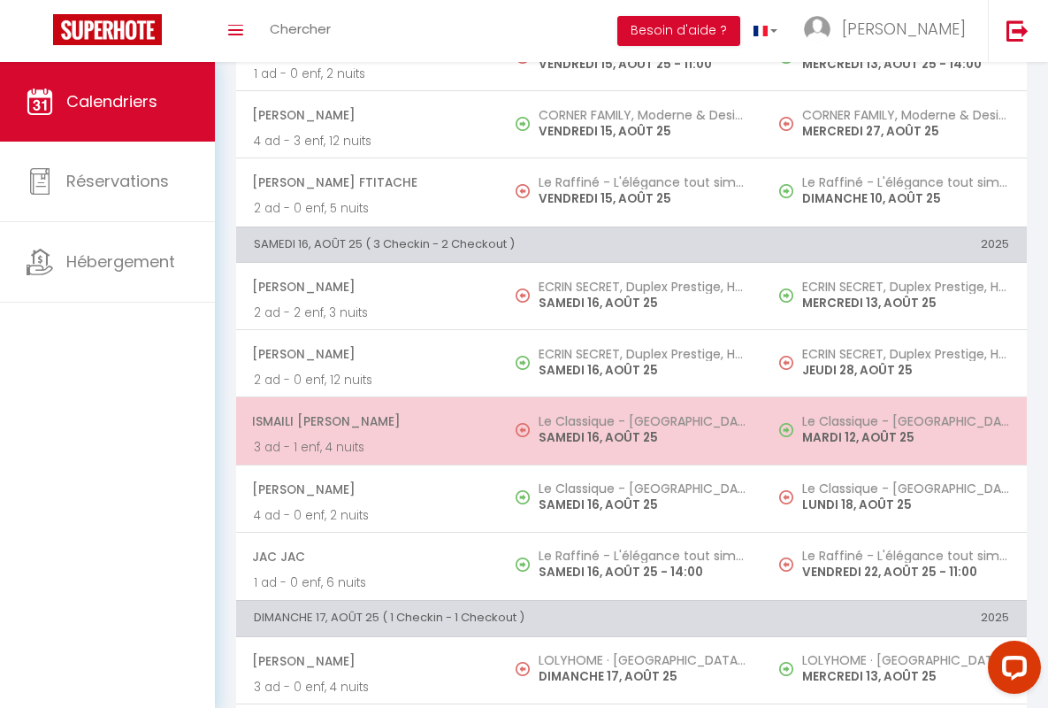
click at [365, 421] on span "ISMAILI [PERSON_NAME]" at bounding box center [367, 421] width 230 height 34
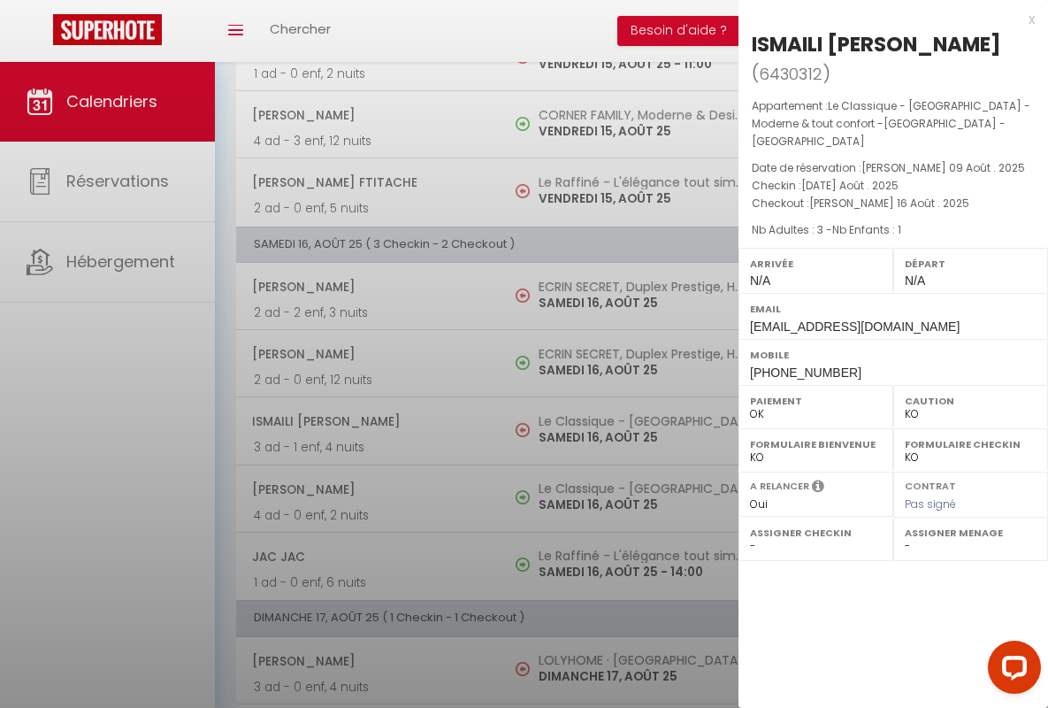
click at [887, 19] on div "x" at bounding box center [887, 19] width 296 height 21
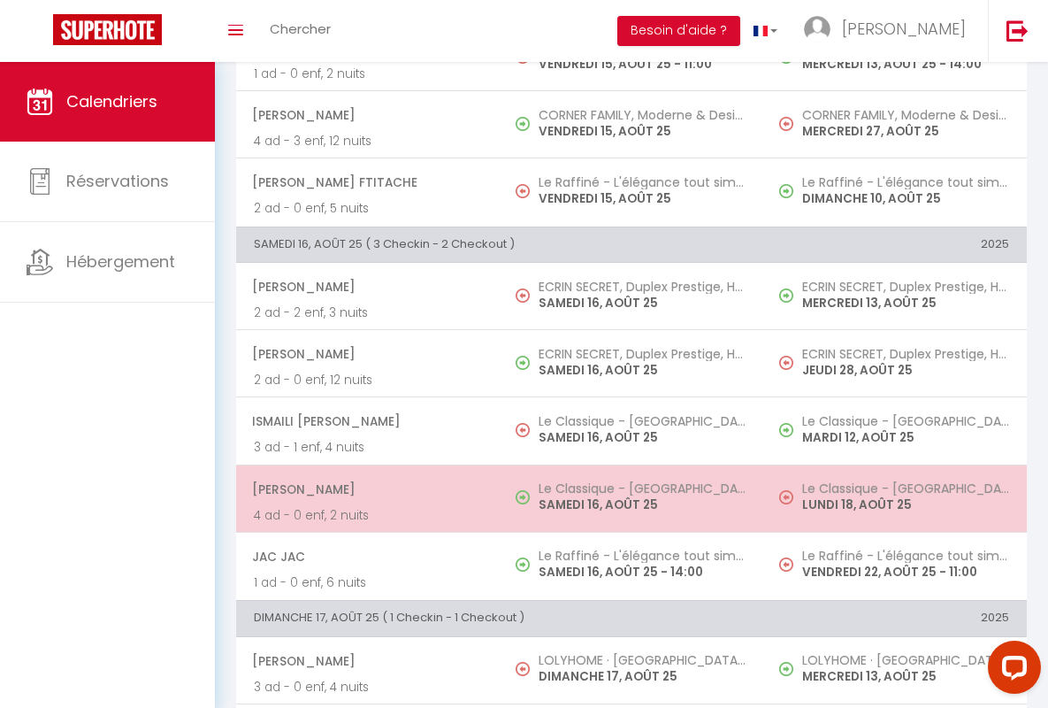
click at [365, 488] on span "[PERSON_NAME]" at bounding box center [367, 489] width 230 height 34
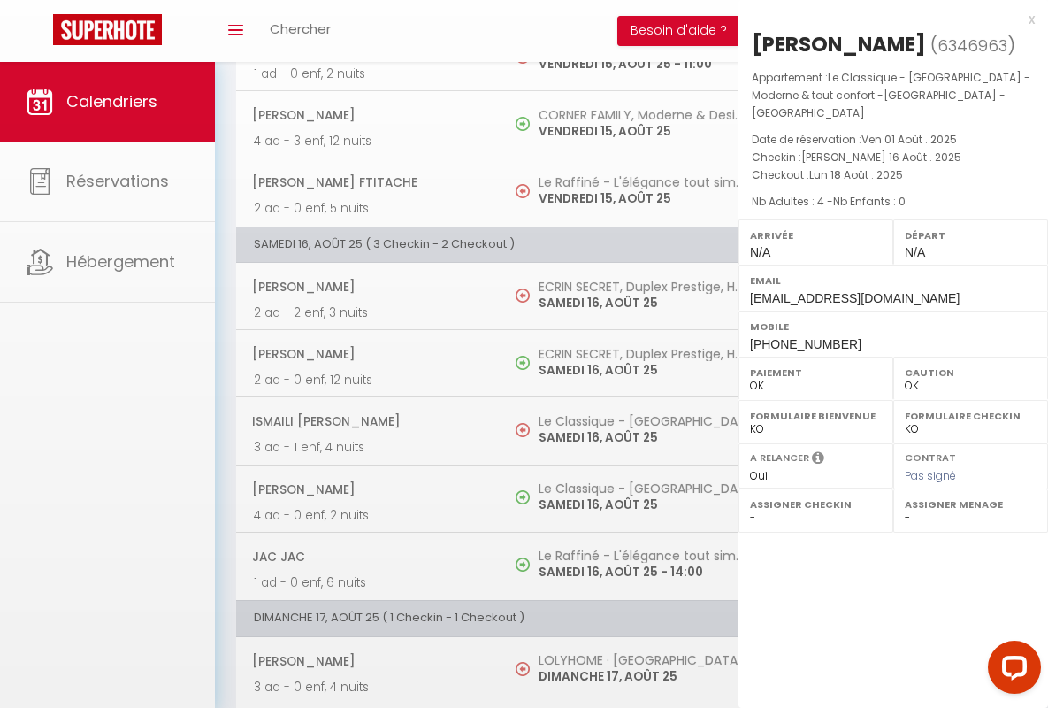
click at [887, 19] on div "x" at bounding box center [887, 19] width 296 height 21
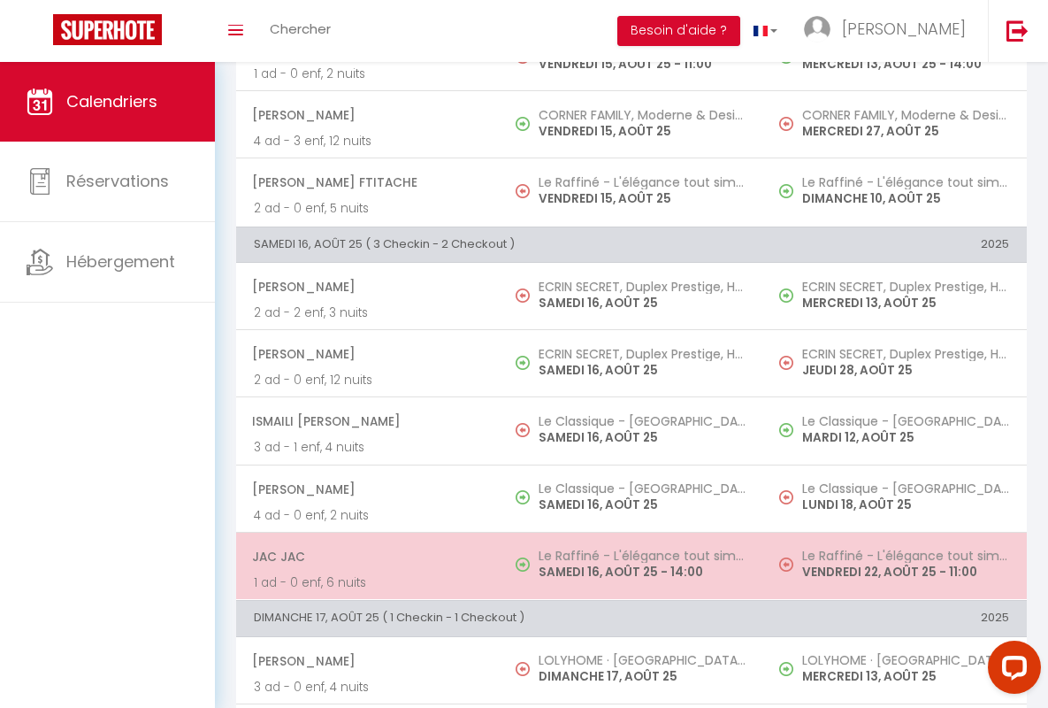
click at [365, 556] on span "JAC JAC" at bounding box center [367, 557] width 230 height 34
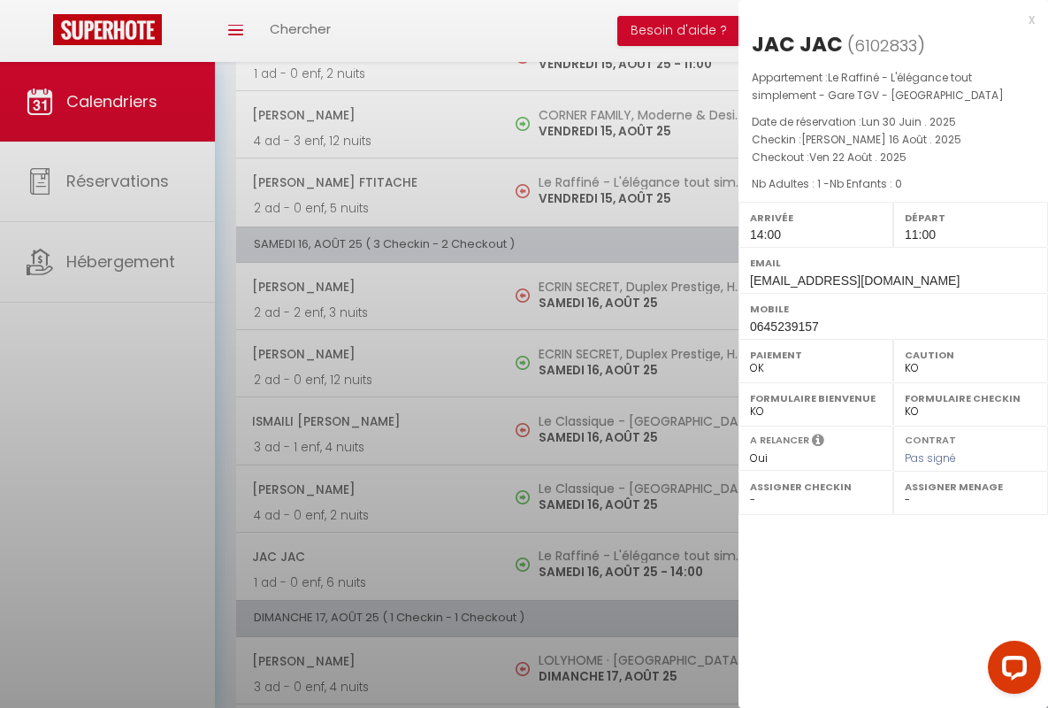
click at [887, 19] on div "x" at bounding box center [887, 19] width 296 height 21
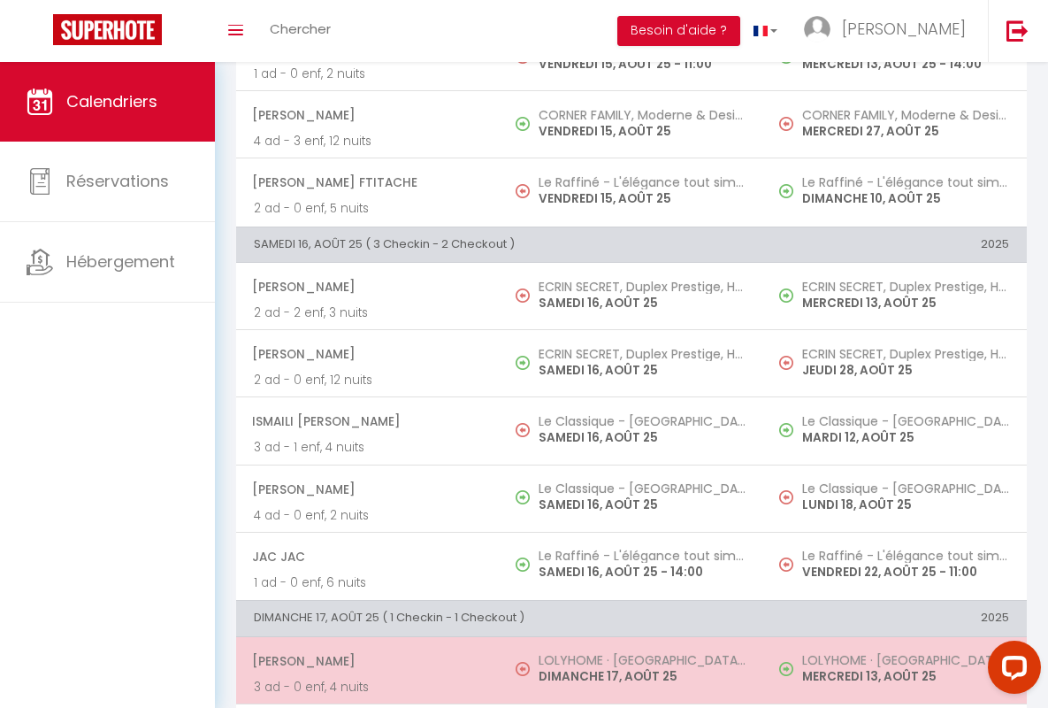
click at [365, 660] on span "[PERSON_NAME]" at bounding box center [367, 661] width 230 height 34
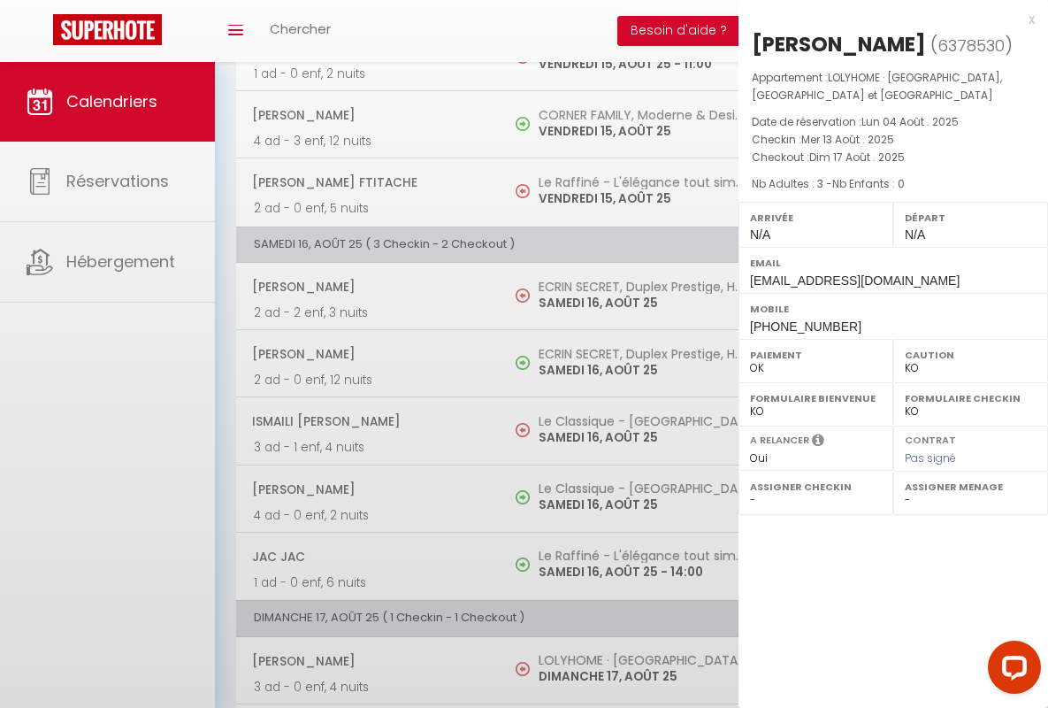
click at [887, 19] on div "x" at bounding box center [887, 19] width 296 height 21
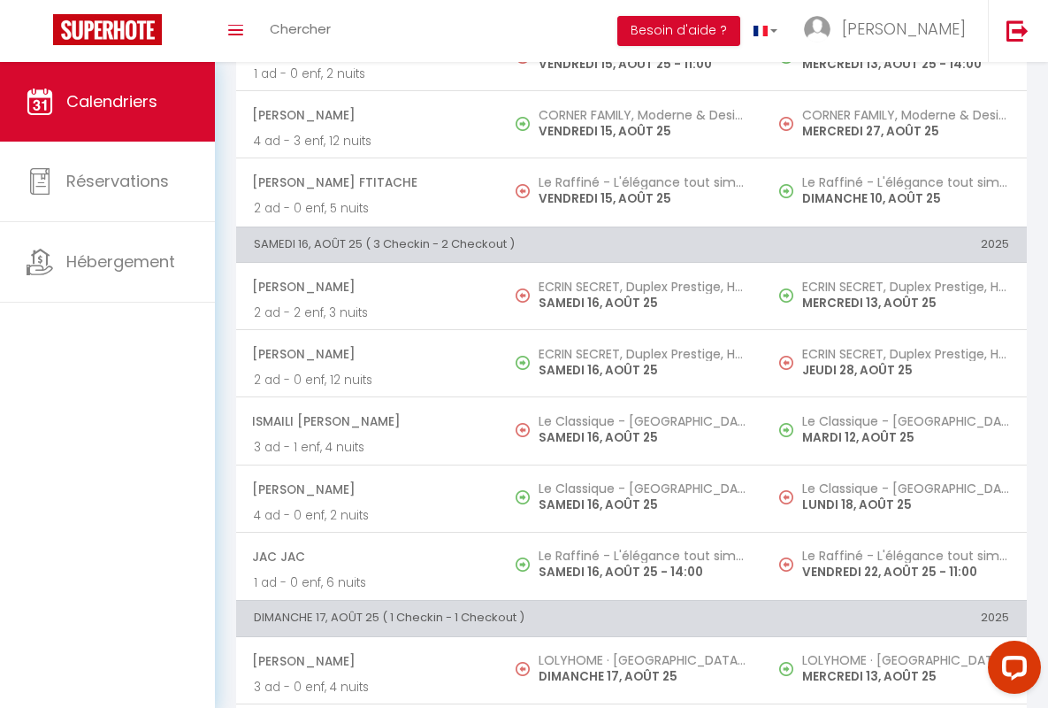
scroll to position [1286, 0]
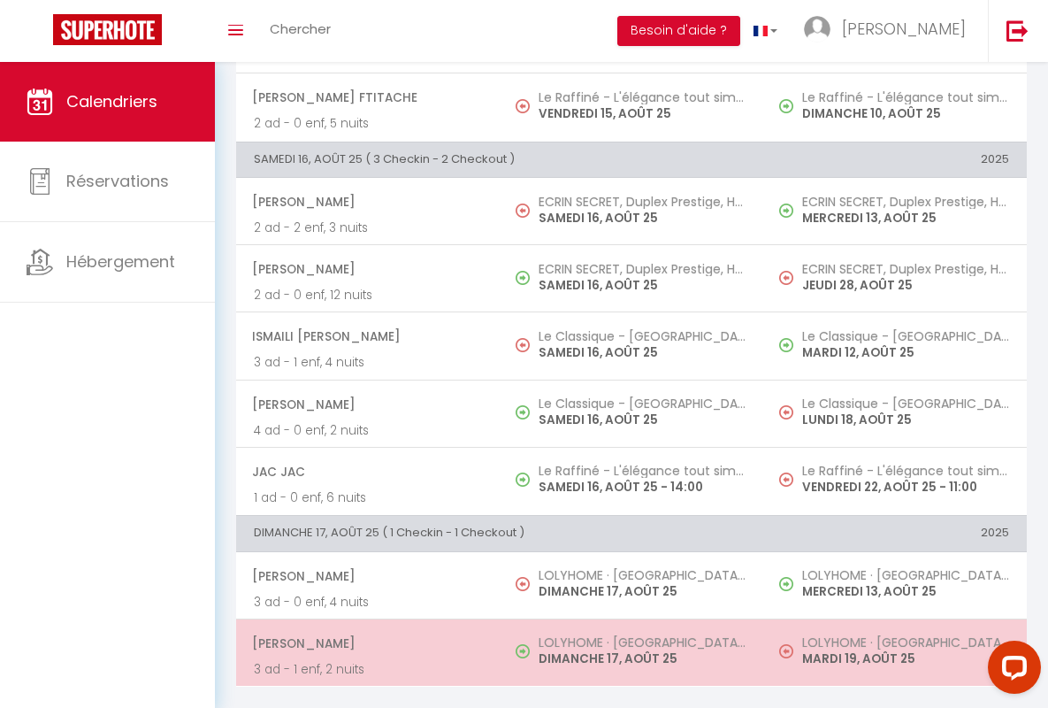
click at [365, 629] on span "[PERSON_NAME]" at bounding box center [367, 643] width 230 height 34
select select "OK"
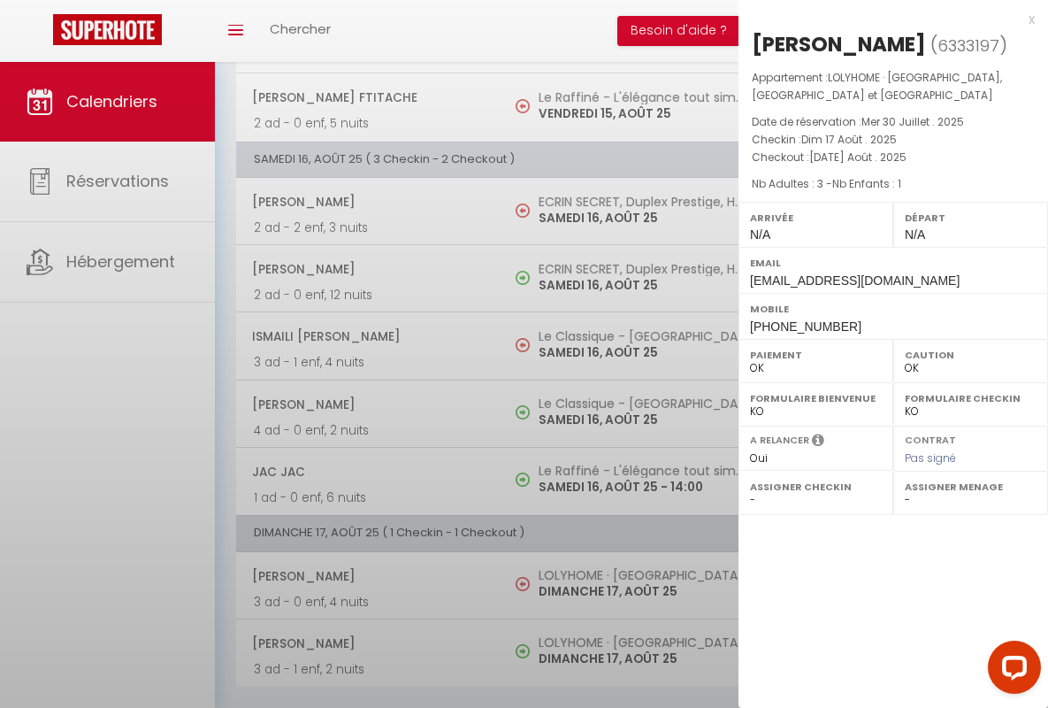
click at [887, 19] on div "x" at bounding box center [887, 19] width 296 height 21
